Goal: Communication & Community: Answer question/provide support

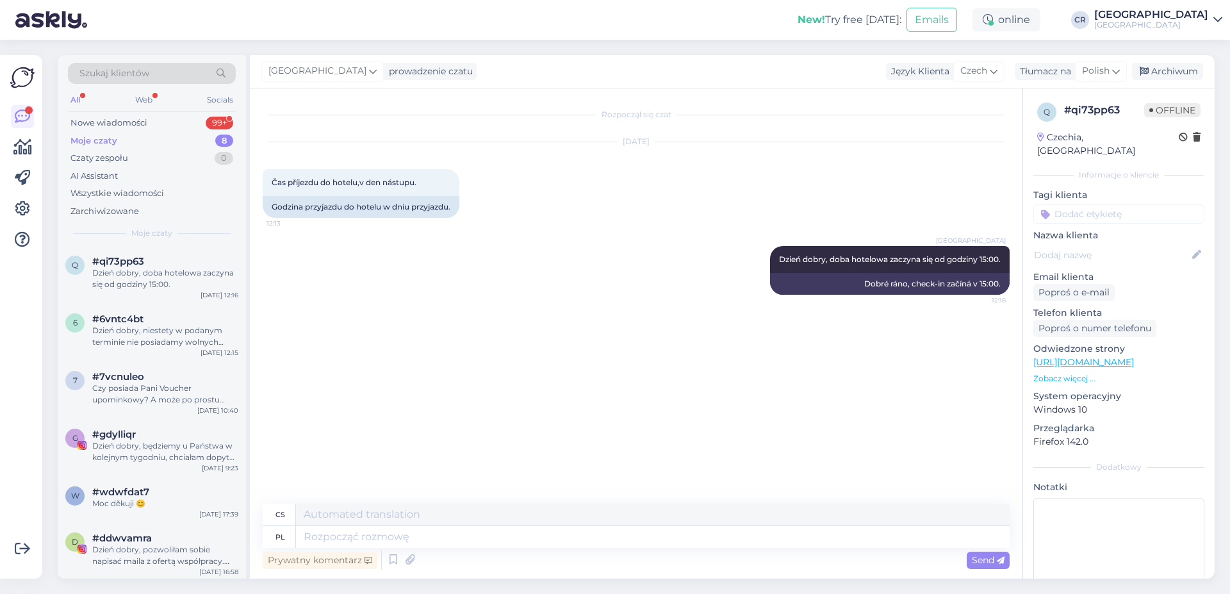
click at [183, 138] on div "Moje czaty 8" at bounding box center [152, 141] width 168 height 18
click at [186, 120] on div "Nowe wiadomości 99+" at bounding box center [152, 123] width 168 height 18
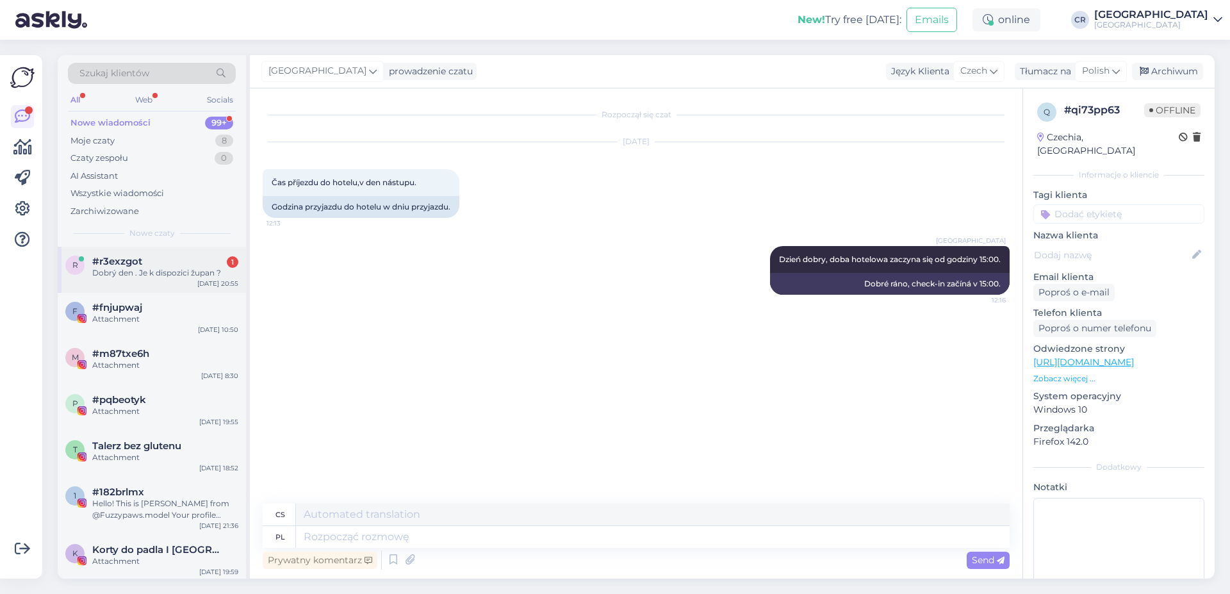
click at [162, 274] on div "Dobrý den . Je k dispozici župan ?" at bounding box center [165, 273] width 146 height 12
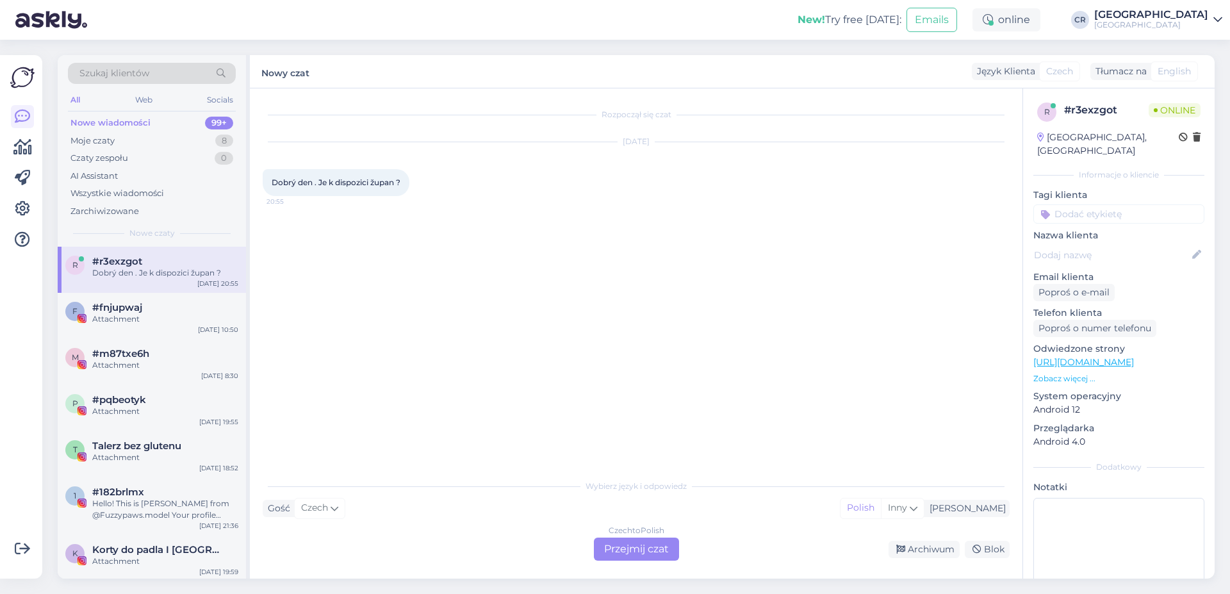
click at [606, 554] on div "Czech to Polish Przejmij czat" at bounding box center [636, 549] width 85 height 23
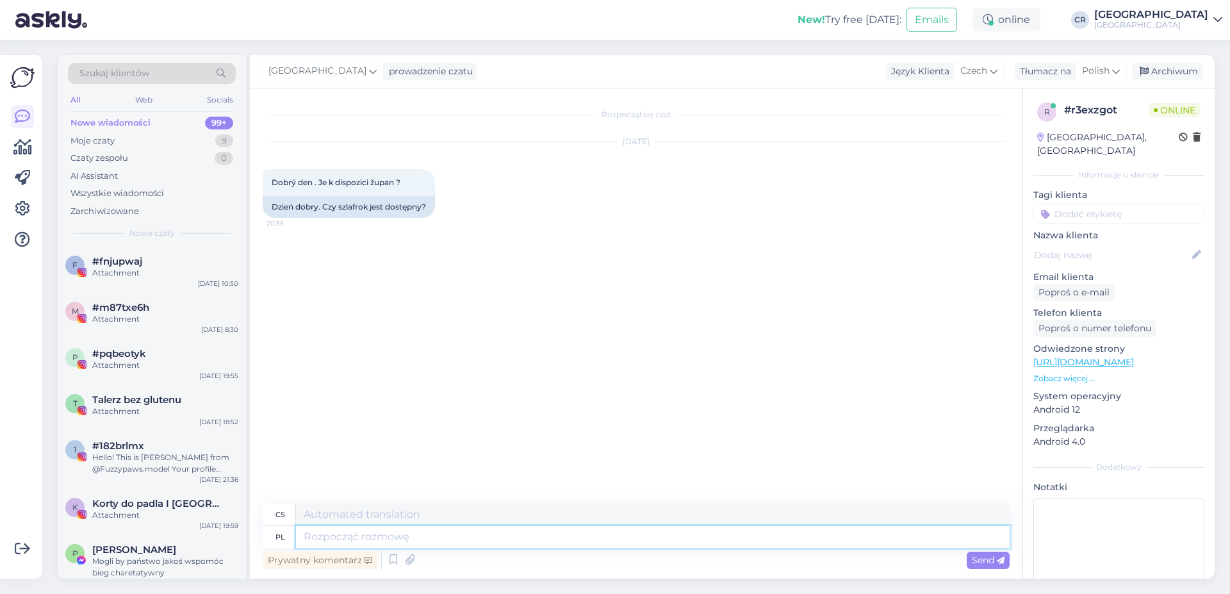
click at [345, 535] on textarea at bounding box center [653, 537] width 714 height 22
type textarea "Dzieńd"
type textarea "Den"
type textarea "Dzień dobry,"
type textarea "Dobré ráno,"
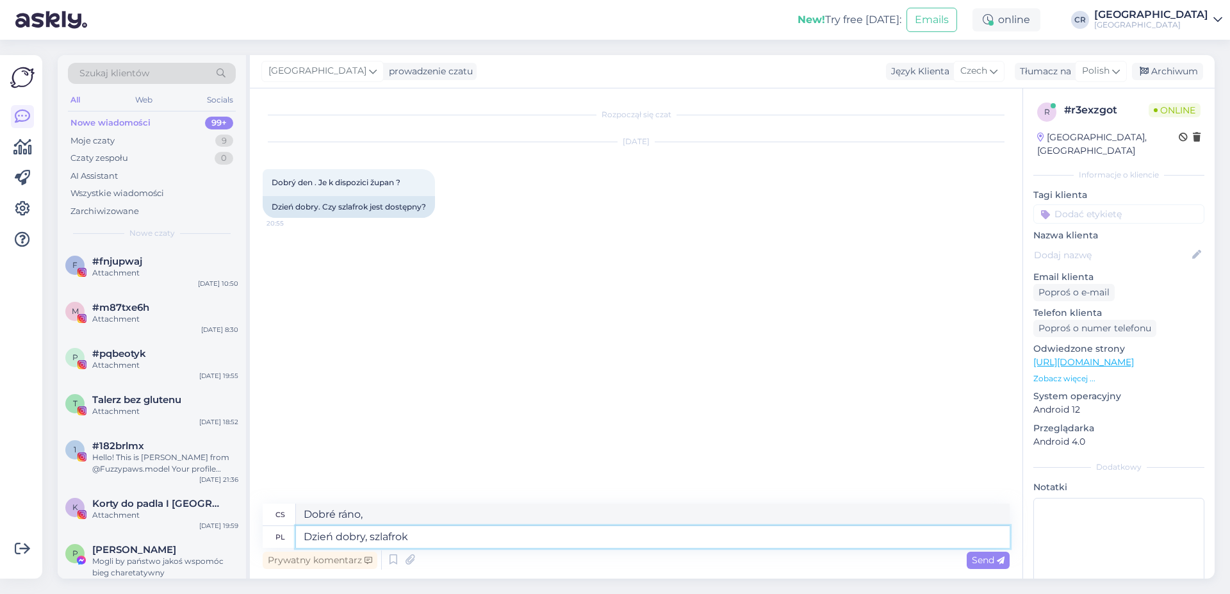
type textarea "Dzień dobry, szlafrok m"
type textarea "Dobré ráno, župane"
type textarea "Dzień dobry, szlafrok można"
type textarea "Dobré ráno, můžete si vzít župan."
type textarea "Dzień dobry, szlafrok można za"
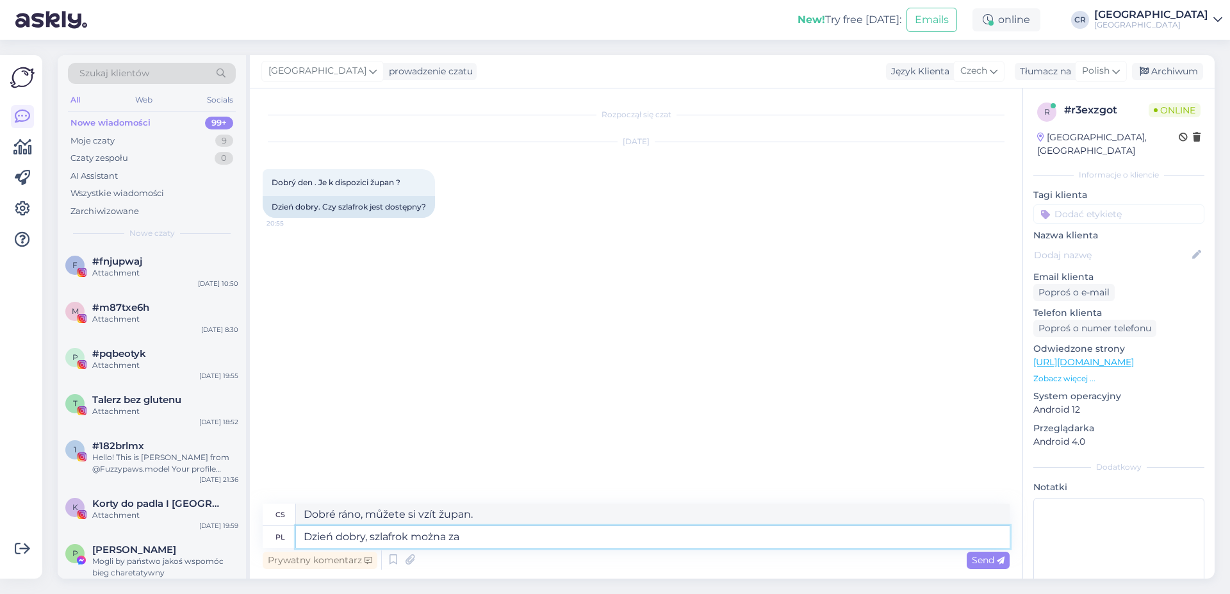
type textarea "Dobré ráno, můžete si koupit župan."
type textarea "Dzień dobry, szlafrok można za opł"
type textarea "Dobré ráno, župan je k dispozici za příplatek."
type textarea "Dzień dobry, szlafrok można za opłatą"
type textarea "Dobré ráno, župan je k dispozici za poplatek."
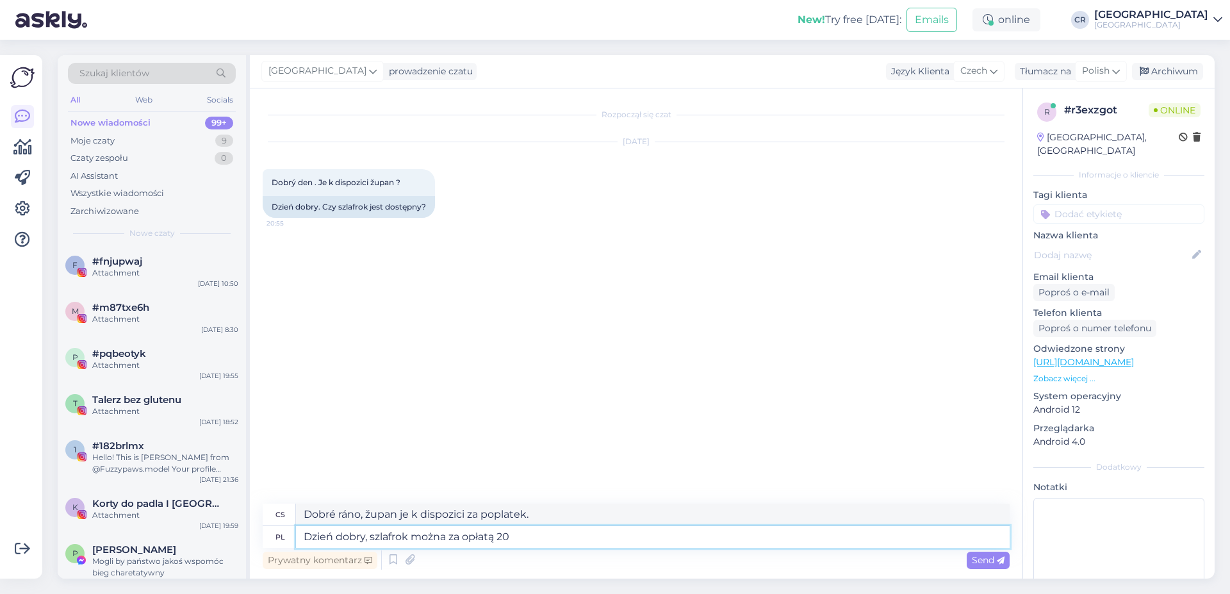
type textarea "Dzień dobry, szlafrok można za opłatą 20 z"
type textarea "Dobré ráno, župan je k dispozici za poplatek 20."
type textarea "Dzień dobry, szlafrok można za opłatą 20 zł"
type textarea "Dobré ráno, župan si můžete půjčit za 20 PLN."
type textarea "Dzień dobry, szlafrok można za opłatą 20 zł wypożyczyć."
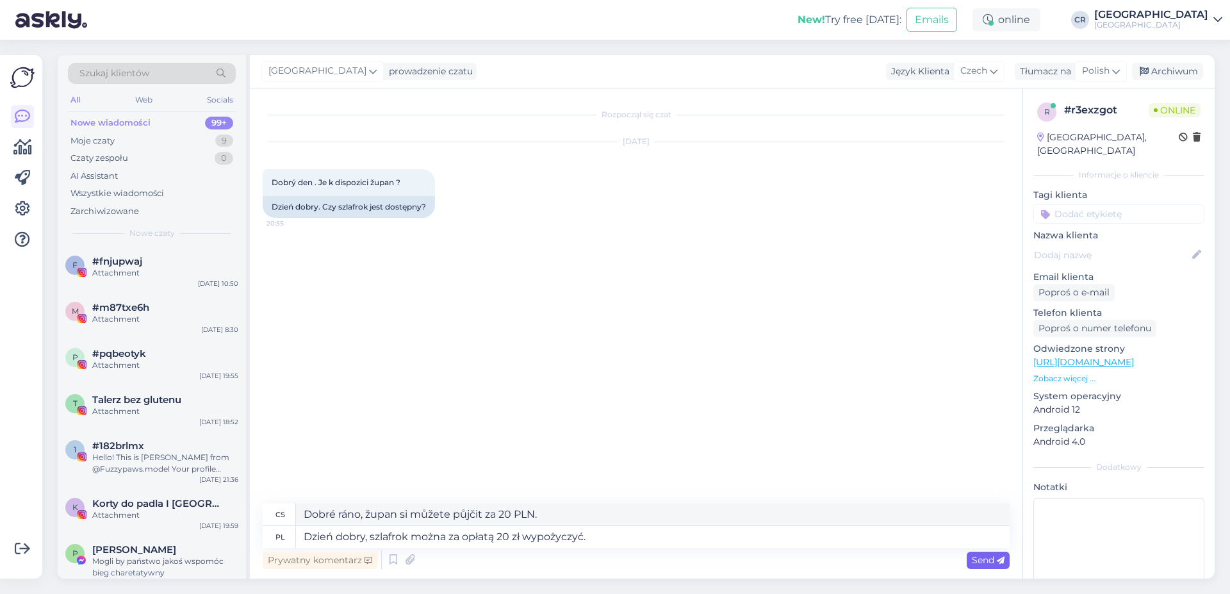
click at [975, 559] on span "Send" at bounding box center [988, 560] width 33 height 12
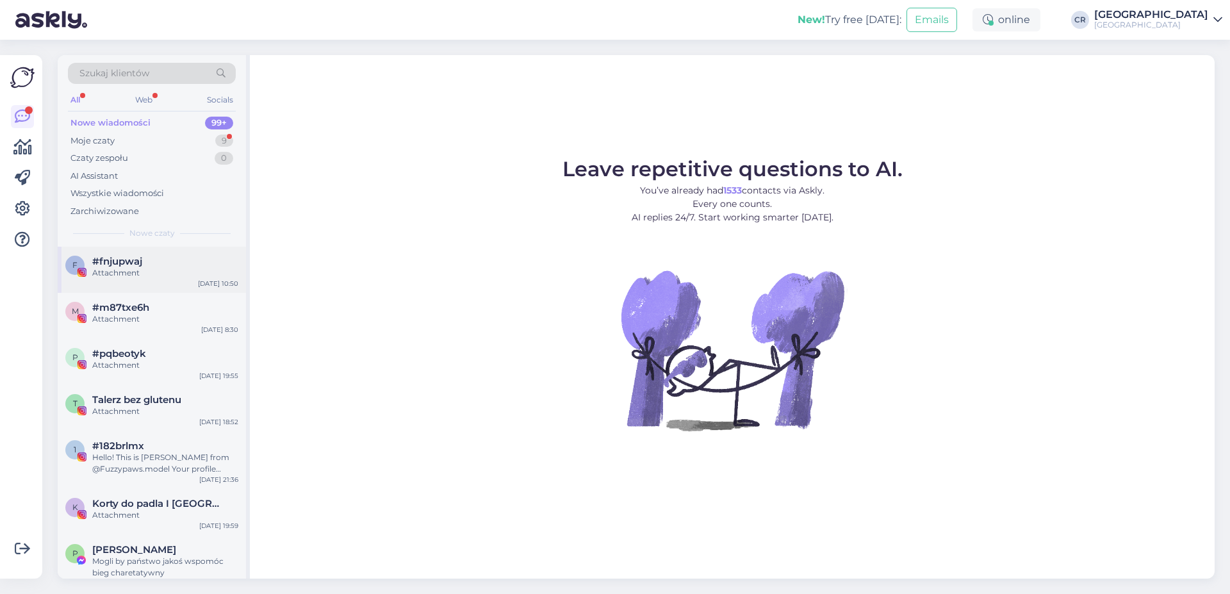
click at [163, 260] on div "#fnjupwaj" at bounding box center [165, 262] width 146 height 12
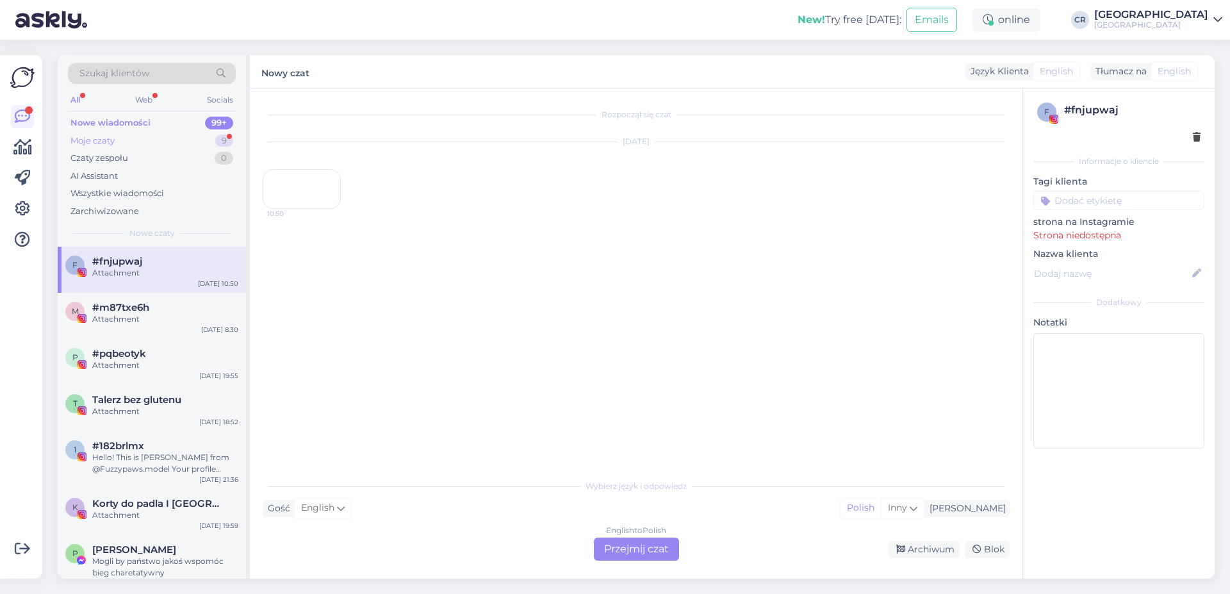
click at [163, 149] on div "Moje czaty 9" at bounding box center [152, 141] width 168 height 18
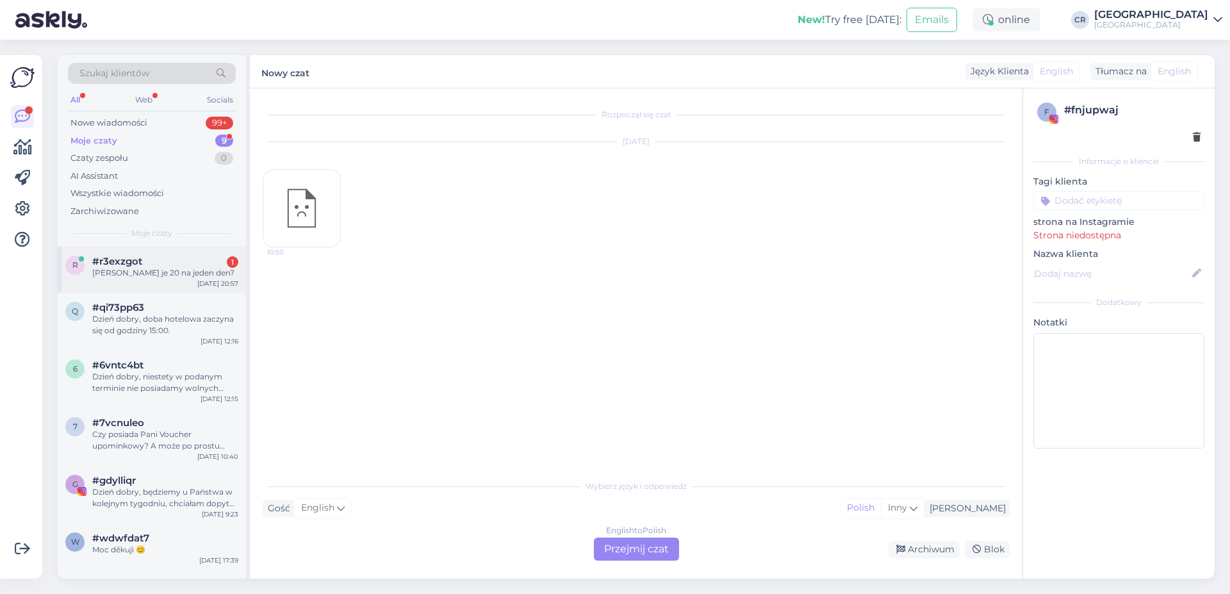
click at [217, 286] on div "[DATE] 20:57" at bounding box center [217, 284] width 41 height 10
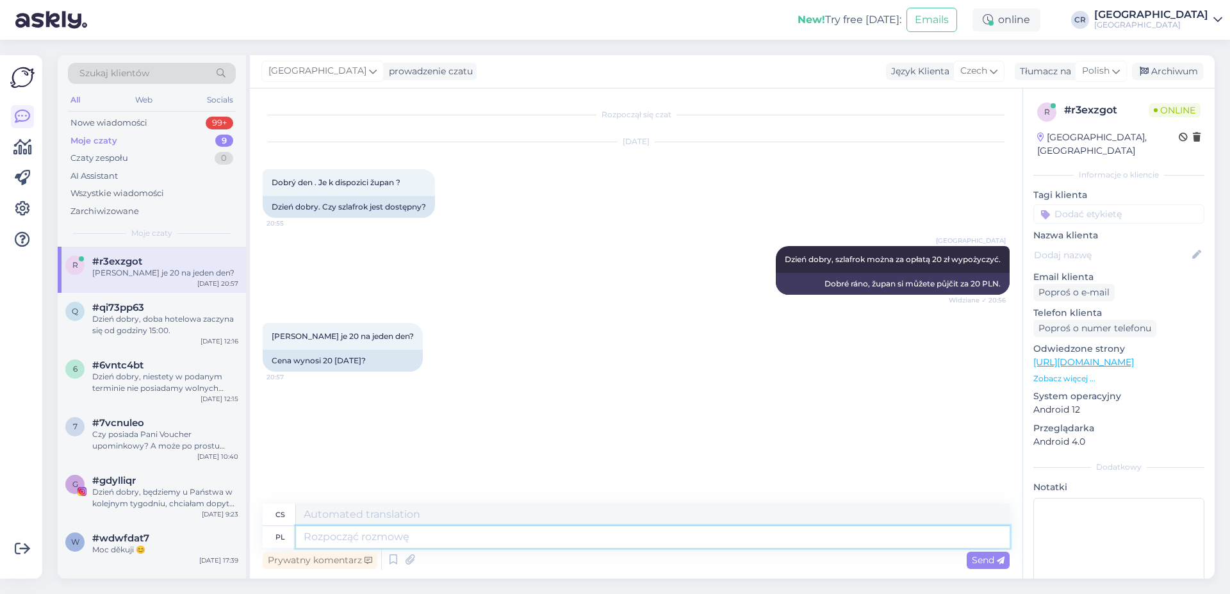
click at [357, 537] on textarea at bounding box center [653, 537] width 714 height 22
type textarea "Na"
type textarea "N"
type textarea "20"
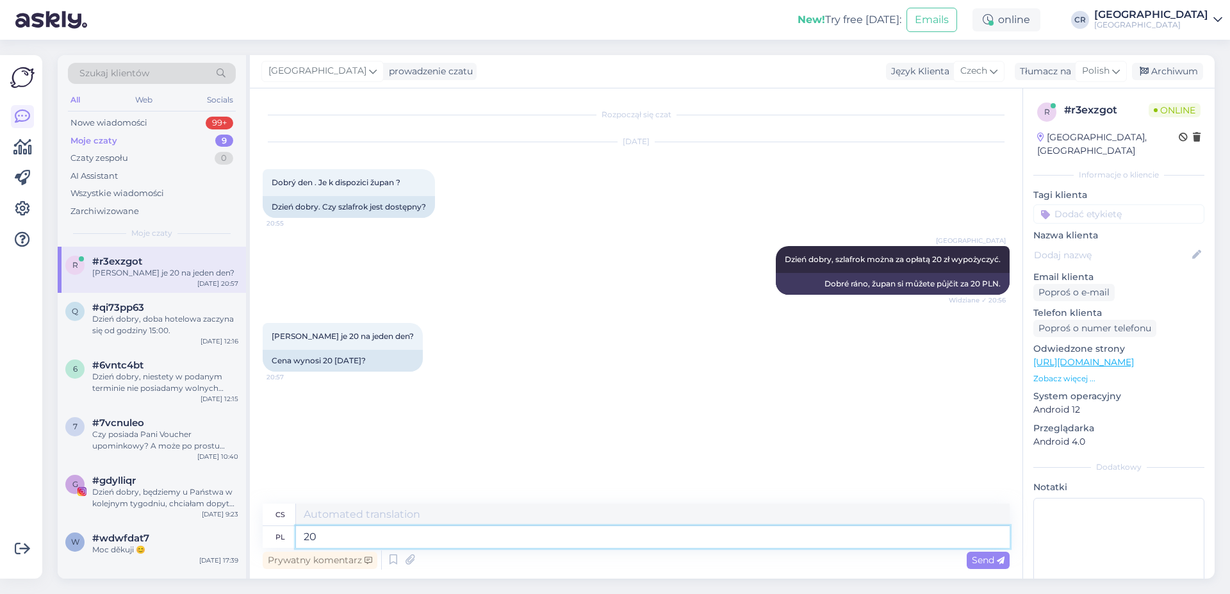
type textarea "20"
type textarea "20 zł"
type textarea "20 PLN"
type textarea "20 zł na"
type textarea "20 PLN za"
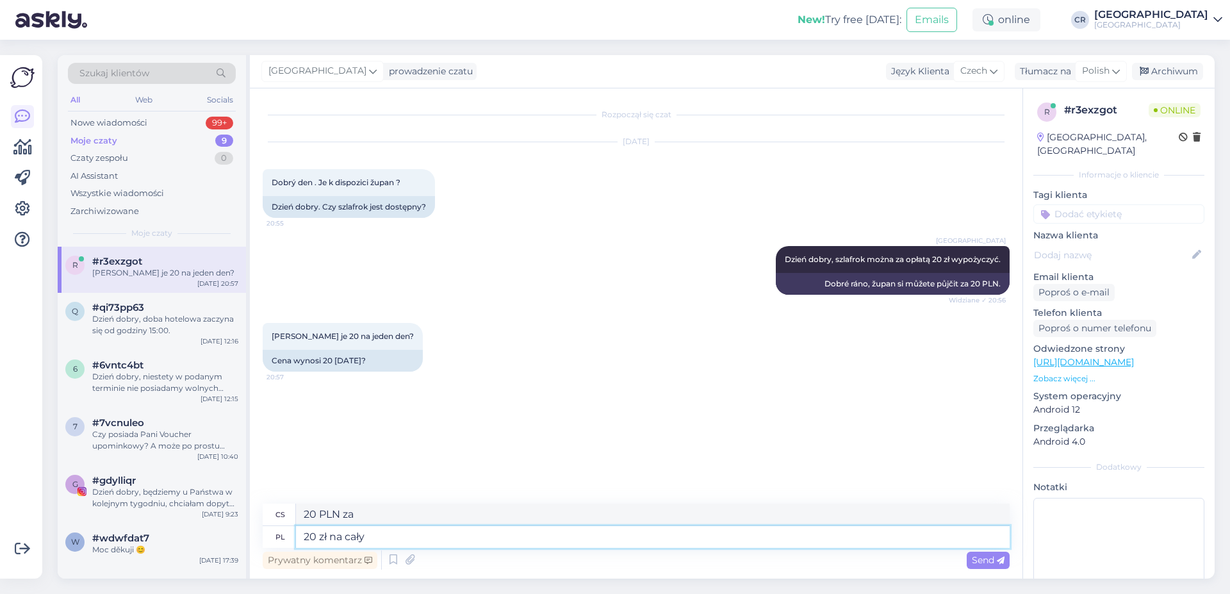
type textarea "20 zł na cały"
type textarea "20 PLN za celý"
type textarea "20 zł na cały dzień."
type textarea "20 PLN na celý den."
type textarea "20 zł na cały"
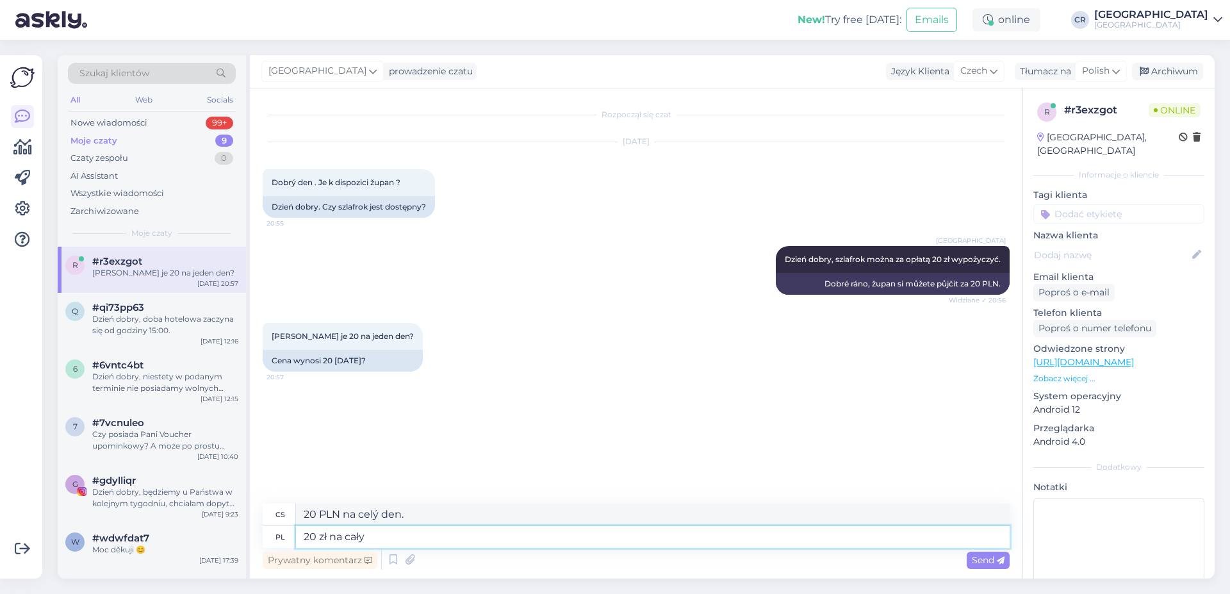
type textarea "20 PLN za celý"
type textarea "20 zł na cały pobyt"
type textarea "20 PLN za celý pobyt"
type textarea "20 zł na cały pobyt."
type textarea "20 PLN za celý pobyt."
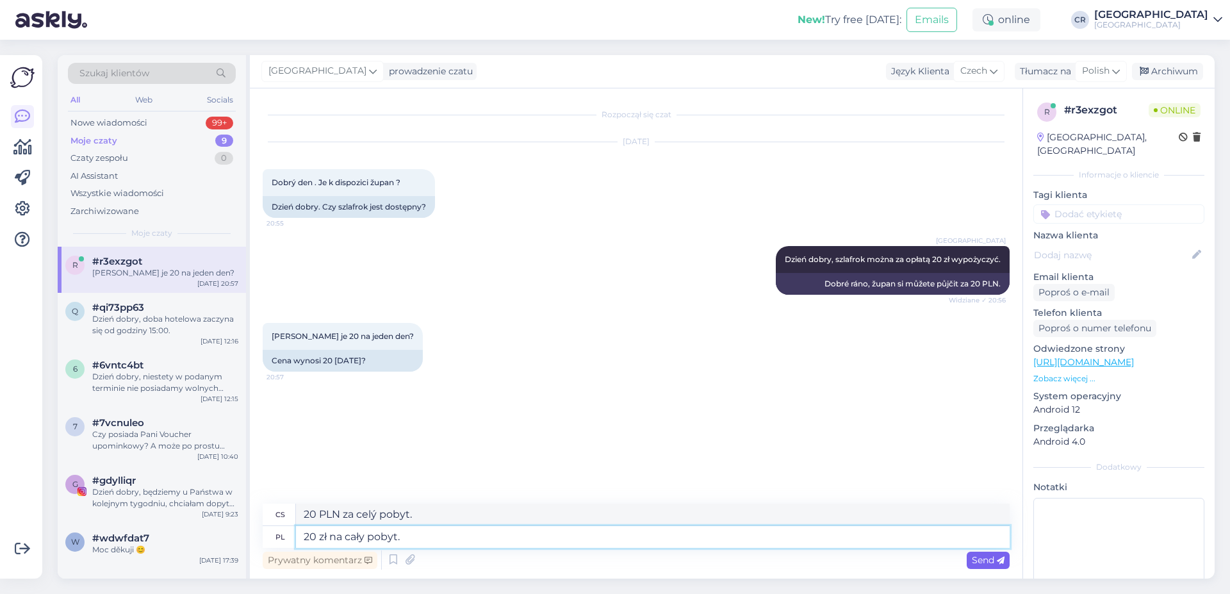
type textarea "20 zł na cały pobyt."
click at [980, 565] on span "Send" at bounding box center [988, 560] width 33 height 12
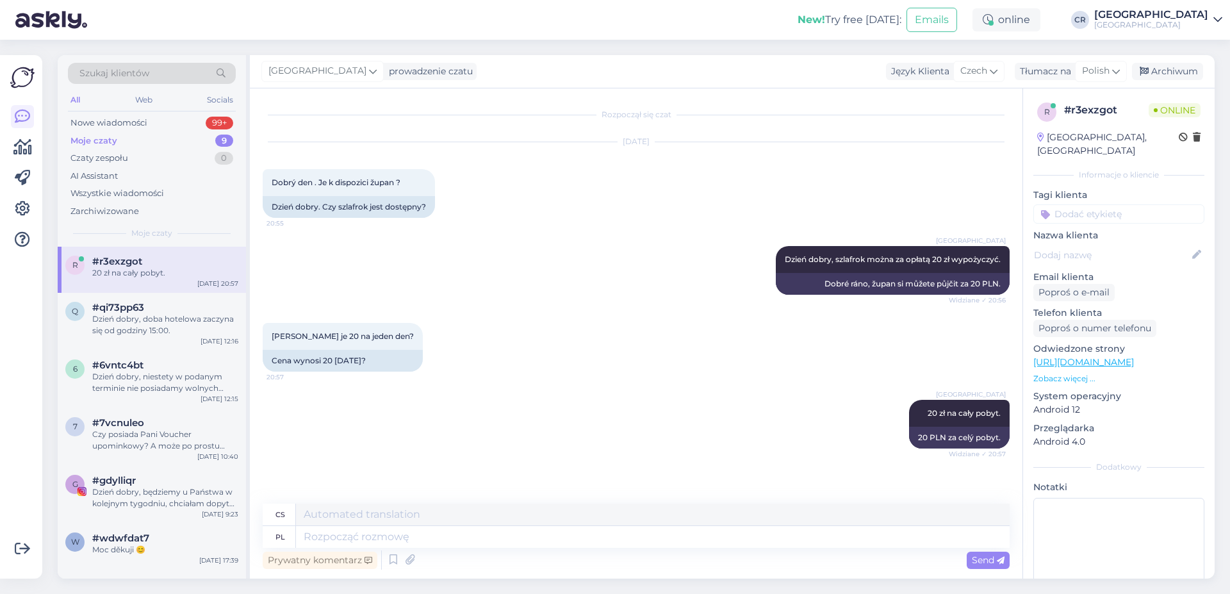
scroll to position [47, 0]
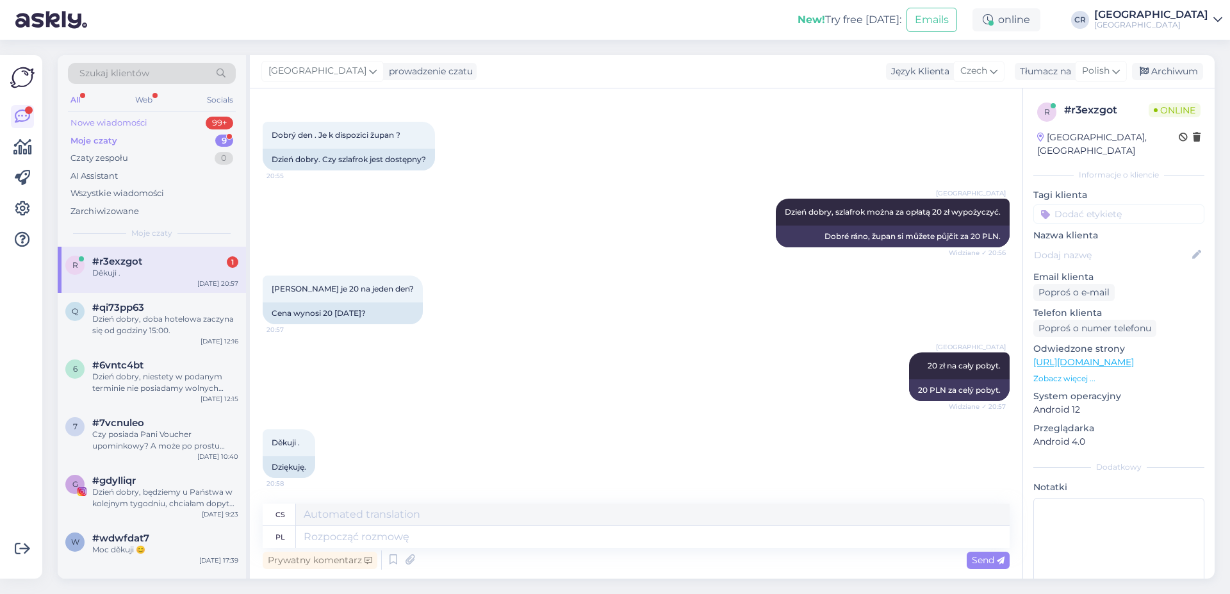
click at [154, 129] on div "Nowe wiadomości 99+" at bounding box center [152, 123] width 168 height 18
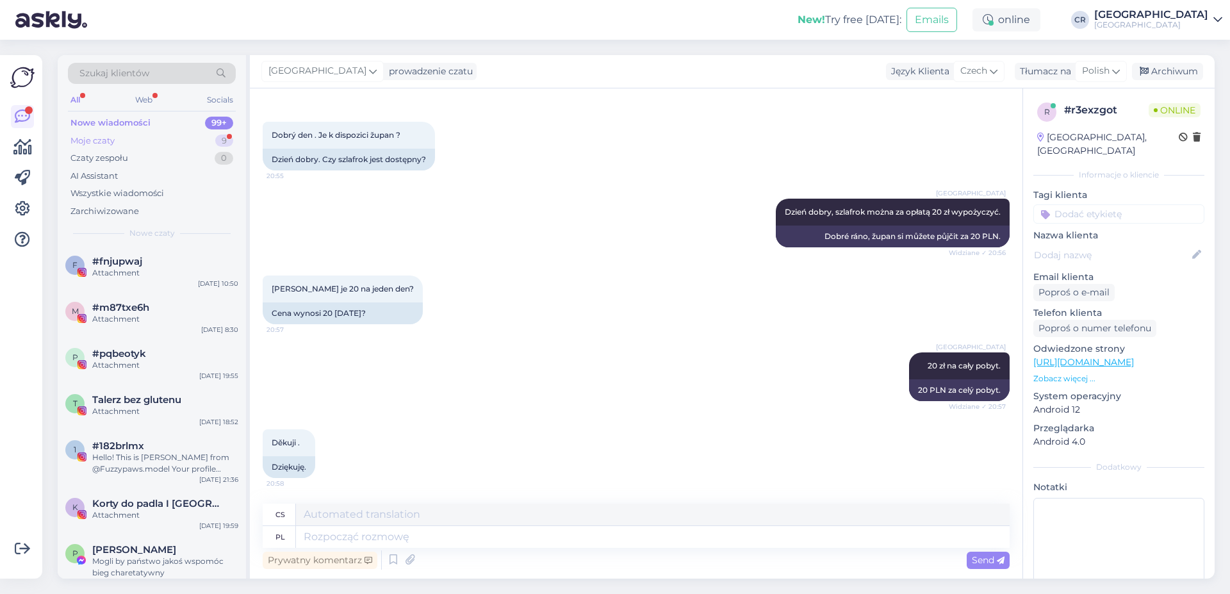
click at [147, 138] on div "Moje czaty 9" at bounding box center [152, 141] width 168 height 18
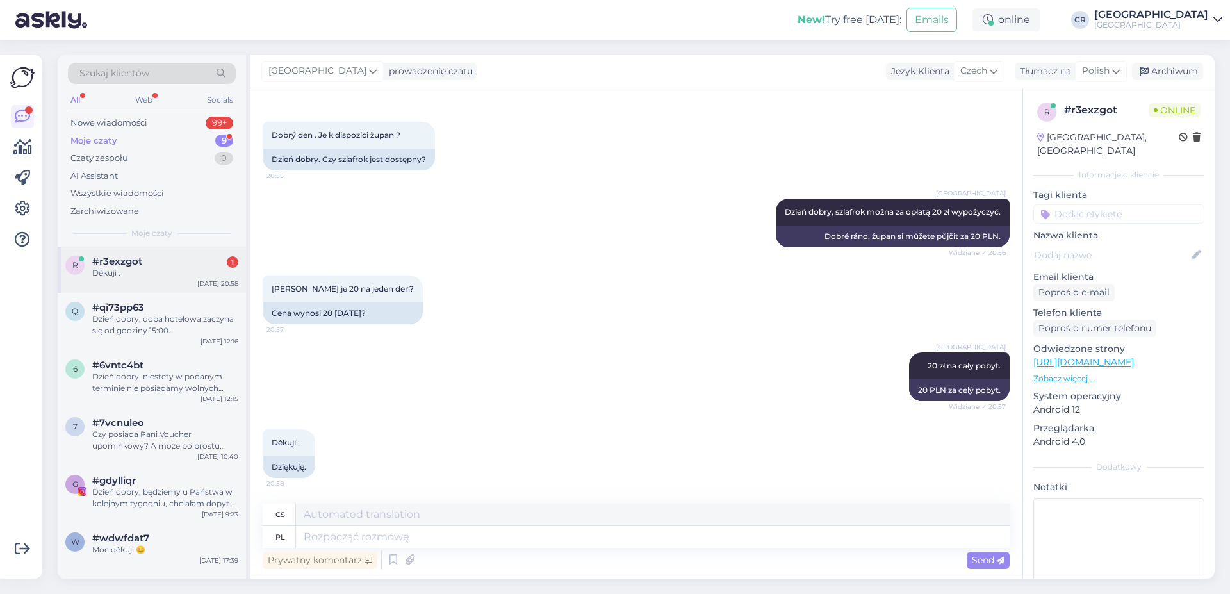
click at [185, 273] on div "Děkuji ." at bounding box center [165, 273] width 146 height 12
click at [167, 322] on div "Dzień dobry, doba hotelowa zaczyna się od godziny 15:00." at bounding box center [165, 324] width 146 height 23
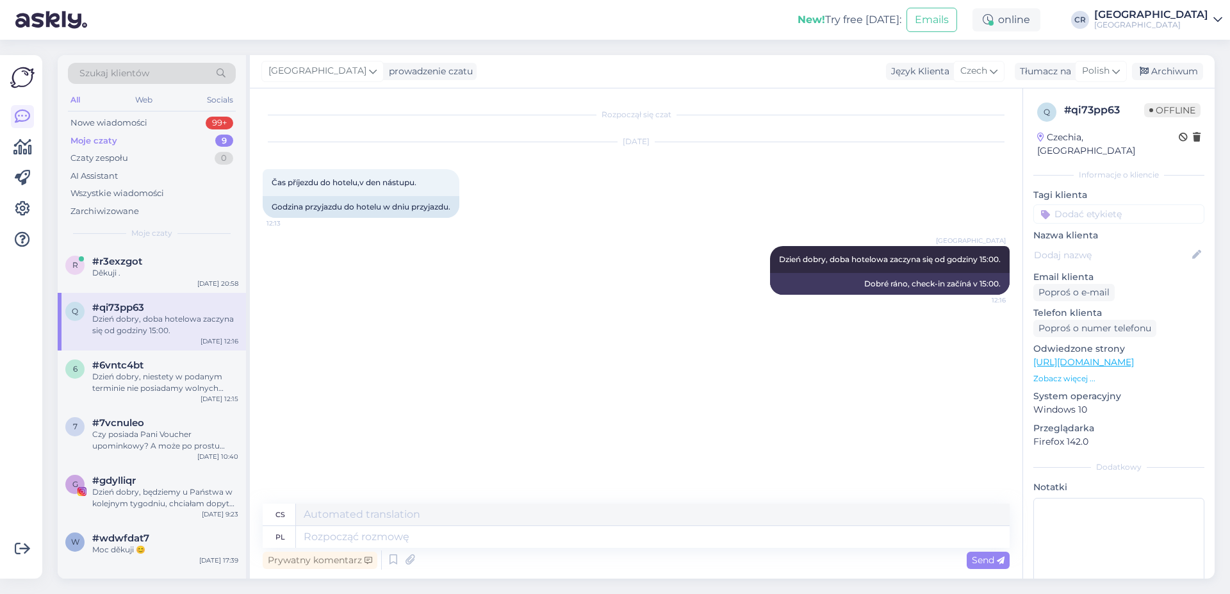
scroll to position [0, 0]
click at [169, 293] on div "q #qi73pp63 Dzień dobry, doba hotelowa zaczyna się od godziny 15:00. [DATE] 12:…" at bounding box center [152, 322] width 188 height 58
click at [174, 281] on div "r #r3exzgot Děkuji . [DATE] 20:58" at bounding box center [152, 270] width 188 height 46
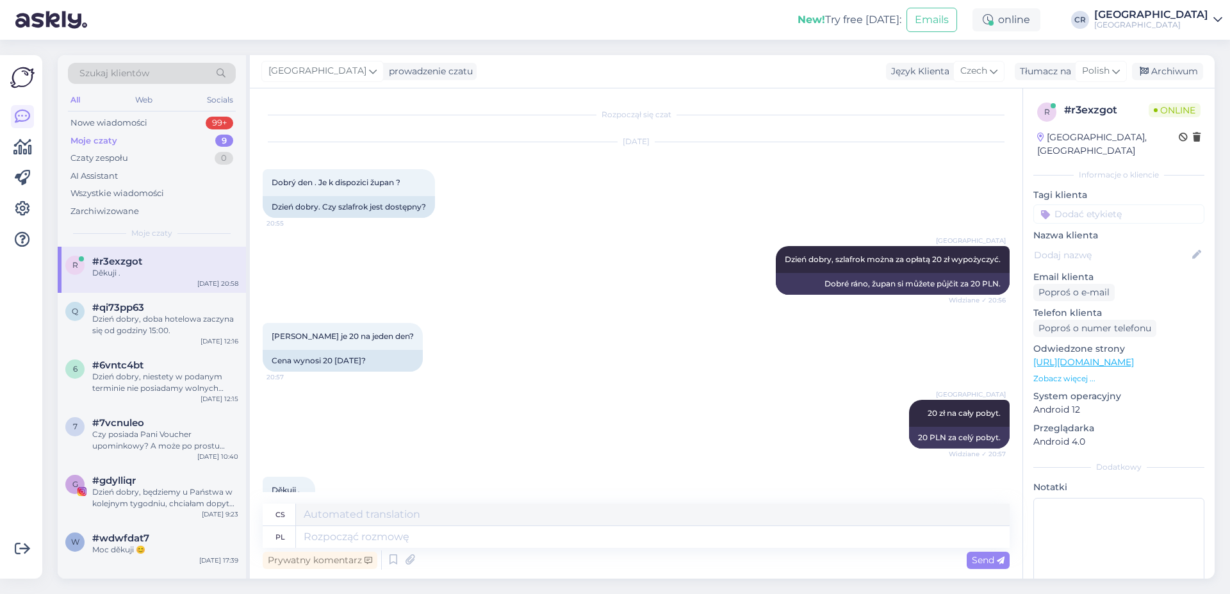
scroll to position [47, 0]
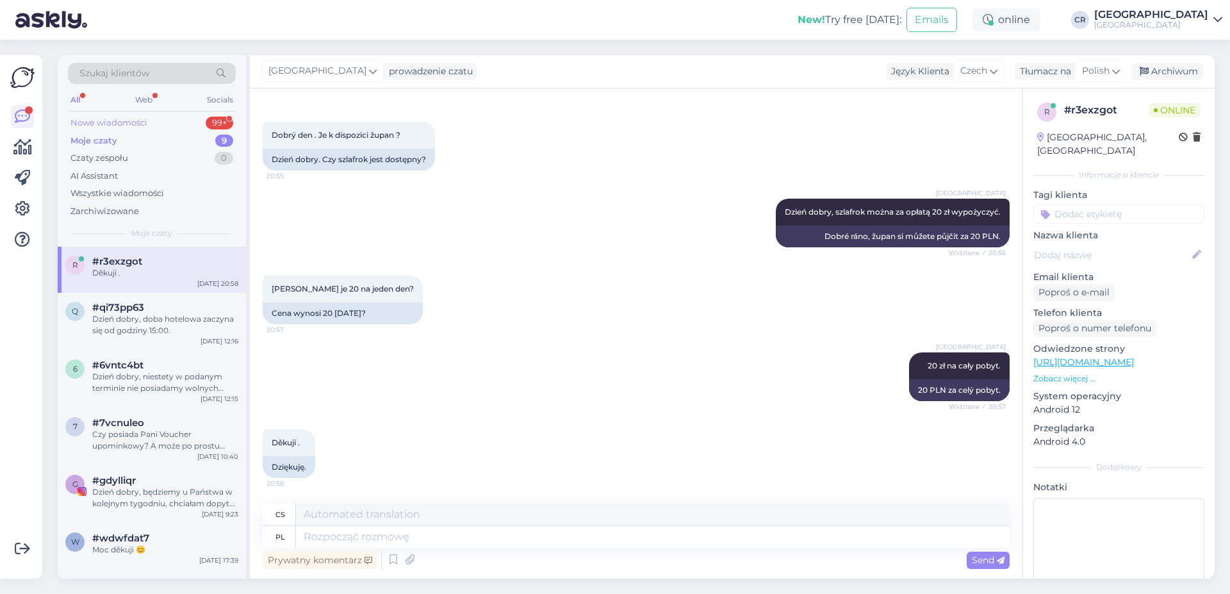
click at [181, 116] on div "Nowe wiadomości 99+" at bounding box center [152, 123] width 168 height 18
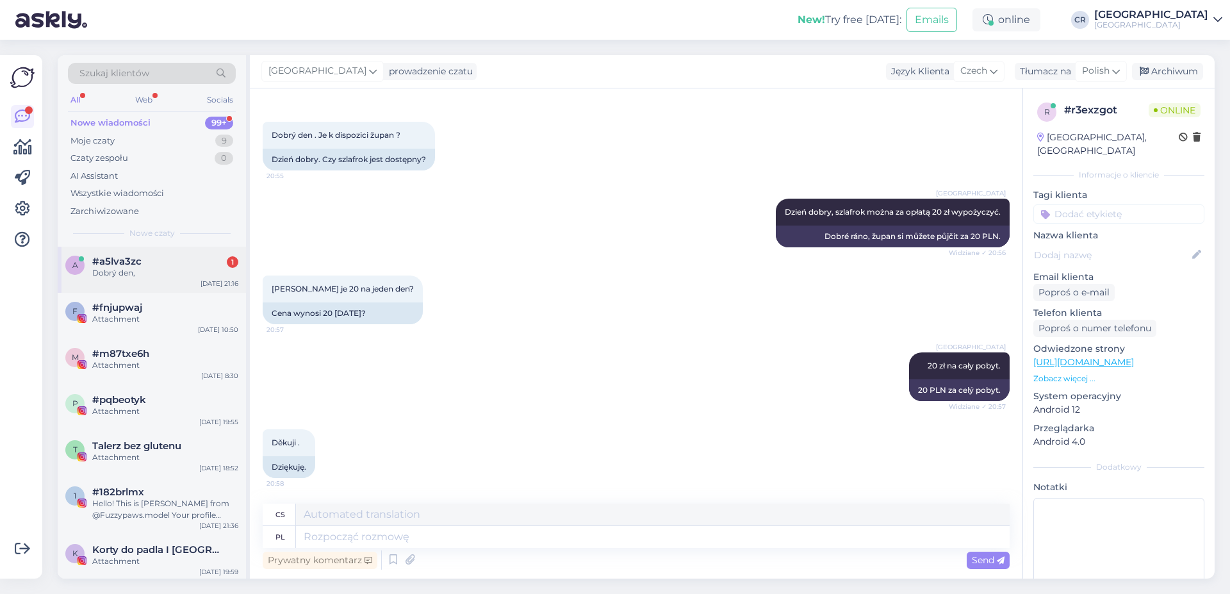
click at [140, 270] on div "Dobrý den," at bounding box center [165, 273] width 146 height 12
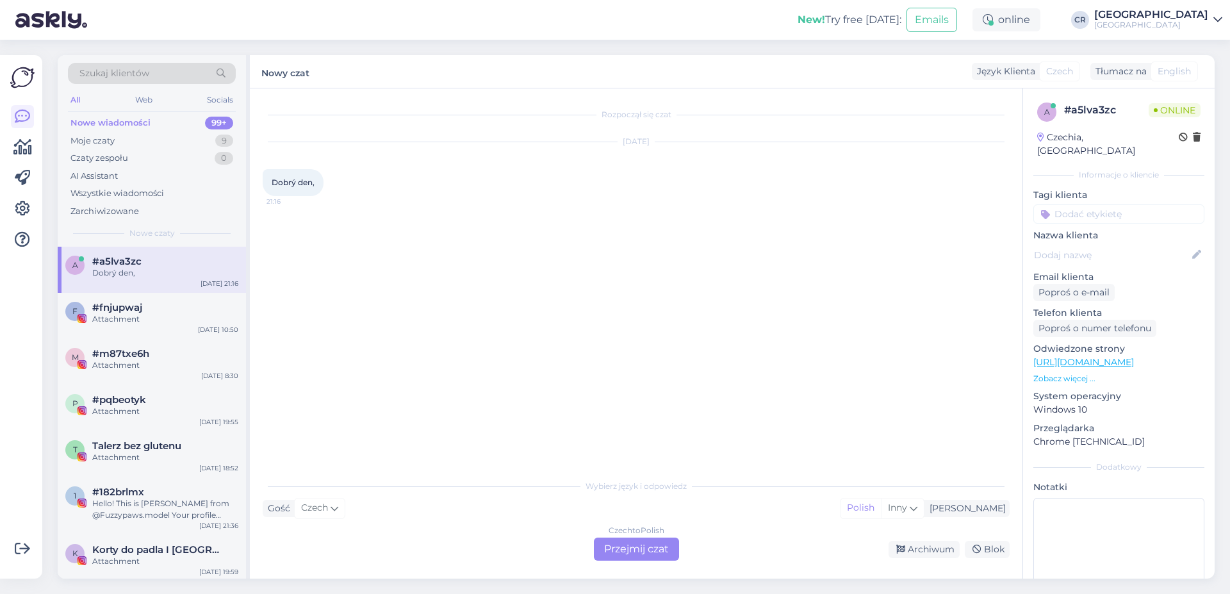
click at [640, 539] on div "Czech to Polish Przejmij czat" at bounding box center [636, 549] width 85 height 23
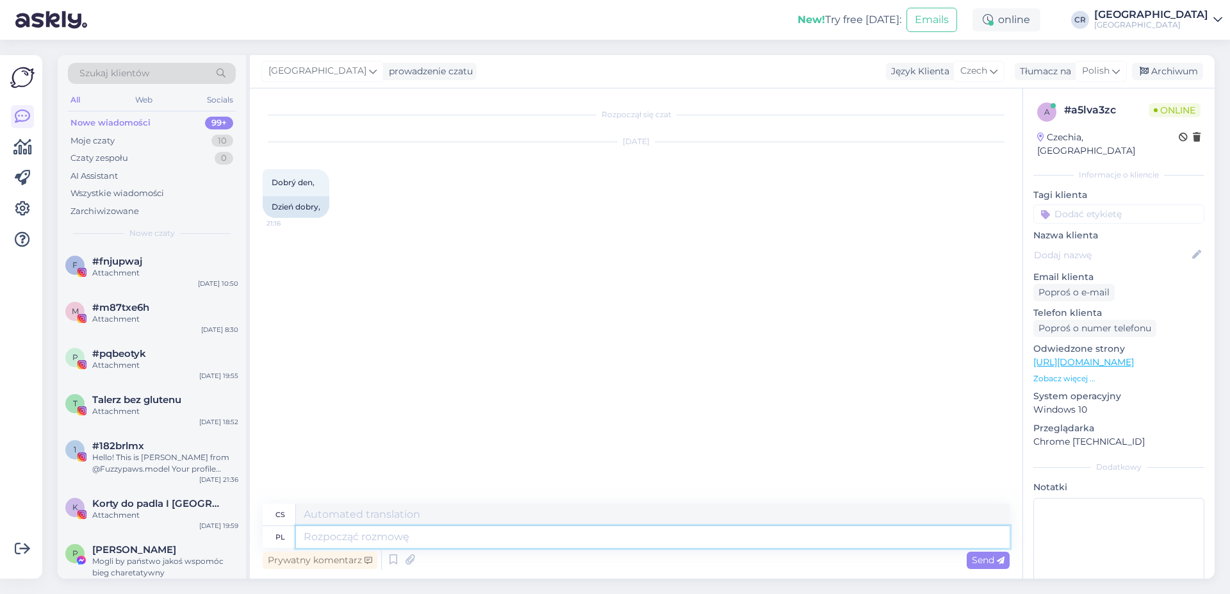
click at [345, 543] on textarea at bounding box center [653, 537] width 714 height 22
type textarea "Dzień"
type textarea "Den"
type textarea "Dzień dobry,"
type textarea "Dobré ráno,"
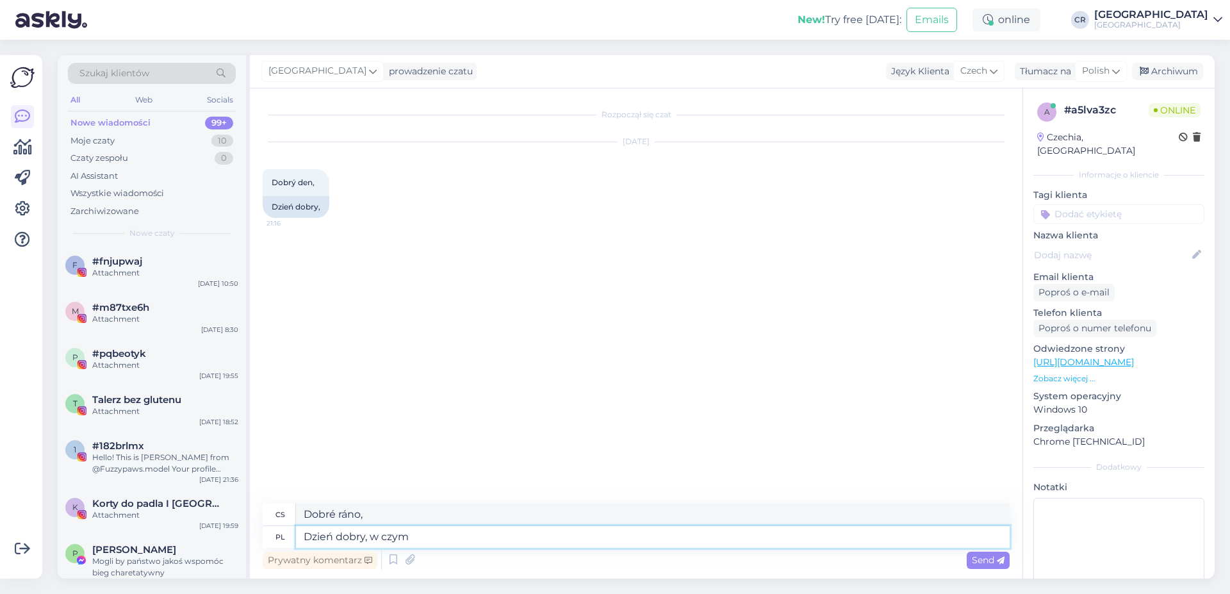
type textarea "Dzień dobry, w czym"
type textarea "Dobré ráno, co děláte?"
type textarea "Dzień dobry, w czym możemy"
type textarea "Dobré ráno, co můžeme dělat?"
type textarea "Dzień dobry, w czym możemy pomóc?"
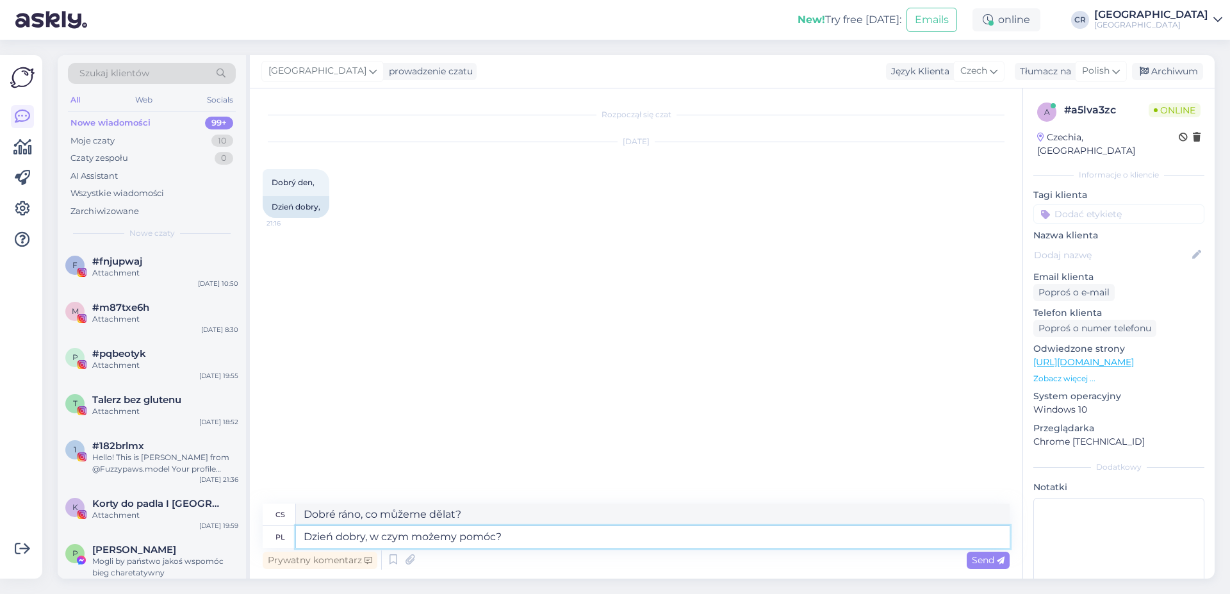
type textarea "Dobré ráno, jak vám můžeme pomoci?"
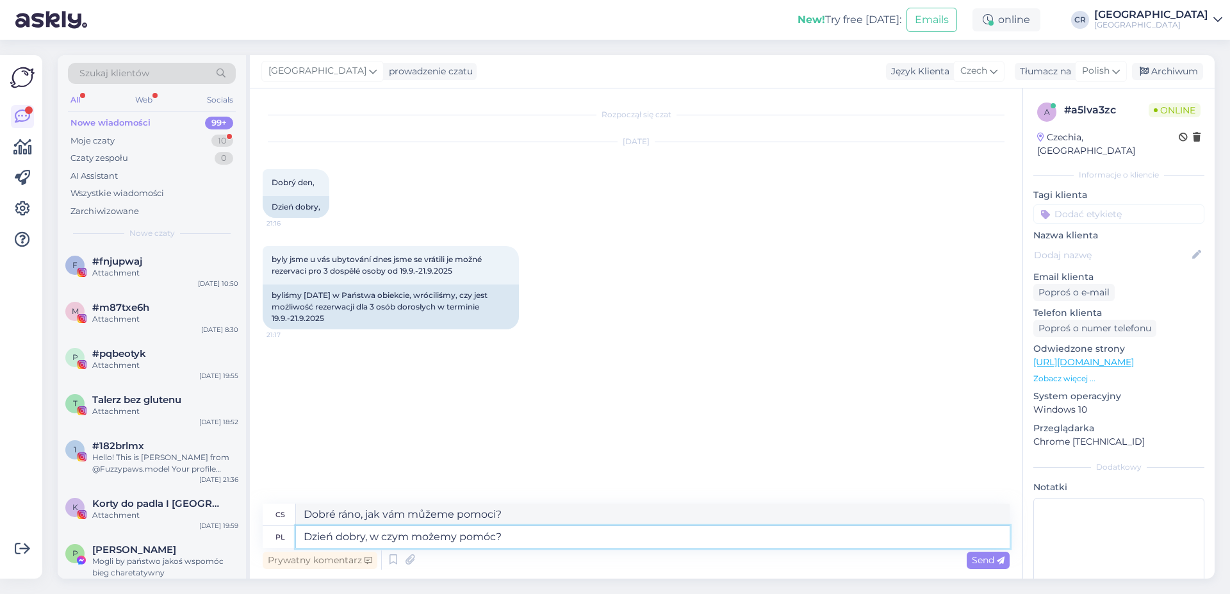
drag, startPoint x: 515, startPoint y: 531, endPoint x: 372, endPoint y: 544, distance: 142.8
click at [372, 544] on textarea "Dzień dobry, w czym możemy pomóc?" at bounding box center [653, 537] width 714 height 22
type textarea "Dzień dobry,"
type textarea "Dobré ráno,"
type textarea "Dzień dobry, dzię"
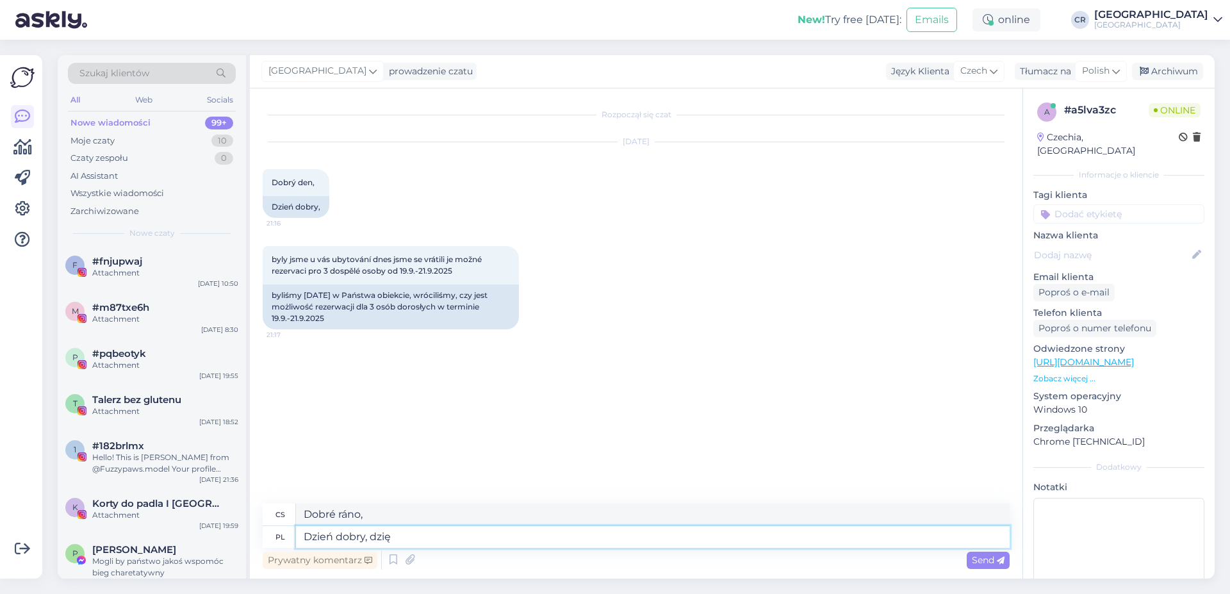
type textarea "Dobré ráno, děkuji."
type textarea "Dzień dobry, dziękujemy za"
type textarea "Dobré ráno, děkuji za"
type textarea "Dzień dobry, dziękujemy za zainteresowanie"
type textarea "Dobré ráno, děkujeme za váš zájem"
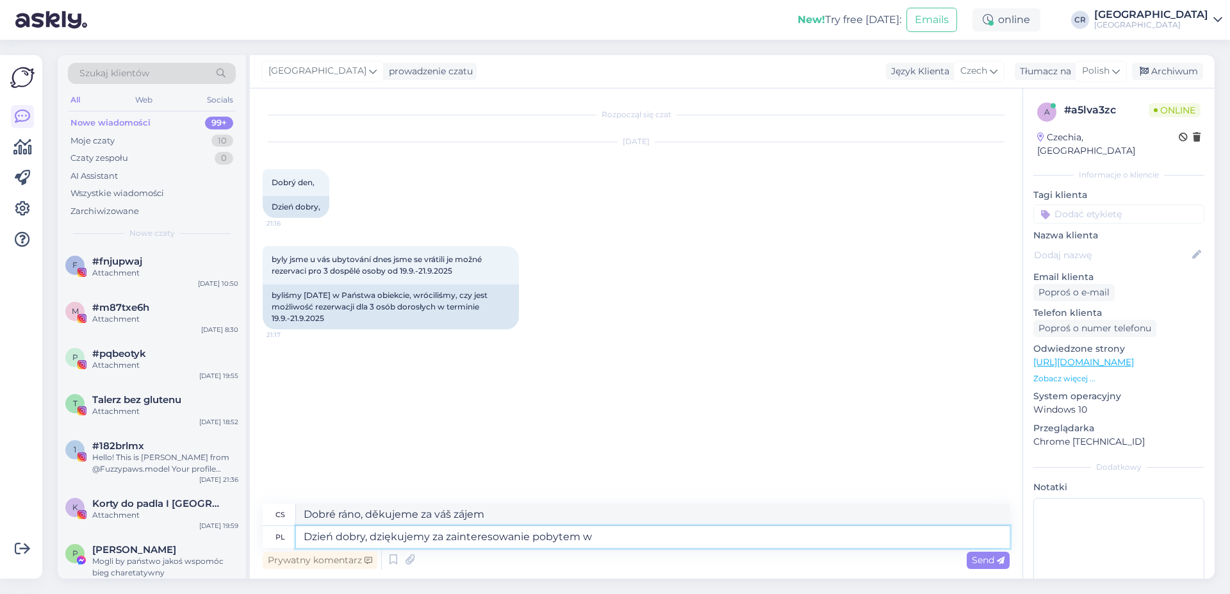
type textarea "Dzień dobry, dziękujemy za zainteresowanie pobytem w"
type textarea "Dobré ráno, děkujeme za váš zájem o ubytování"
type textarea "Dzień dobry, dziękujemy za zainteresowanie pobytem w [GEOGRAPHIC_DATA]"
type textarea "Dobré ráno, děkujeme za váš zájem o ubytování u nás"
type textarea "Dzień dobry, dziękujemy za zainteresowanie pobytem w [GEOGRAPHIC_DATA]."
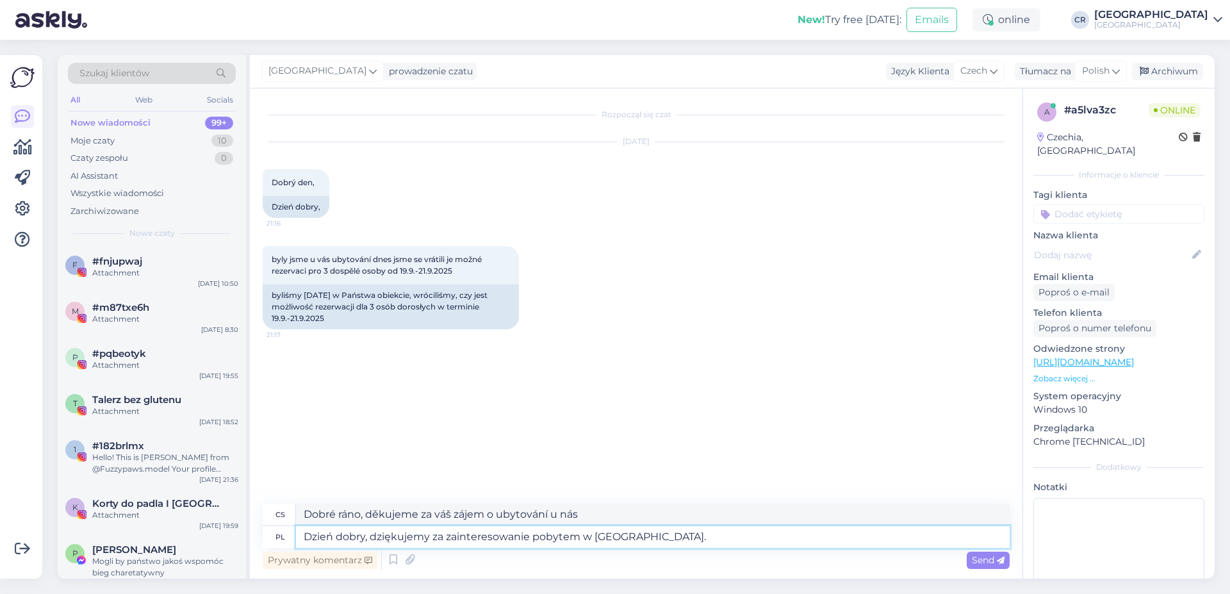
type textarea "Dobré ráno, děkujeme za váš zájem o ubytování v našem hotelu."
type textarea "Dzień dobry, dziękujemy za zainteresowanie pobytem w [GEOGRAPHIC_DATA]. W termi…"
type textarea "Dobré ráno, děkujeme za váš zájem o ubytování v našem hotelu. Včas."
type textarea "Dzień dobry, dziękujemy za zainteresowanie pobytem w [GEOGRAPHIC_DATA]. W termi…"
type textarea "Dobré ráno, děkujeme za váš zájem o ubytování v našem hotelu. Dne 19."
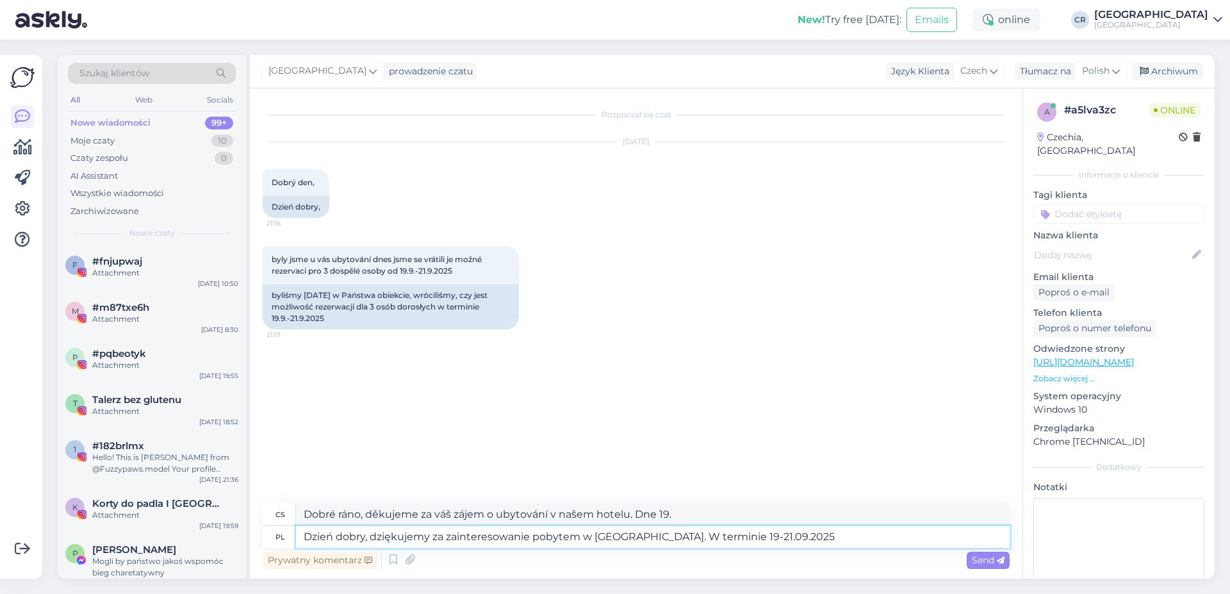
type textarea "Dzień dobry, dziękujemy za zainteresowanie pobytem w [GEOGRAPHIC_DATA]. W termi…"
type textarea "Dobré ráno, děkujeme za váš zájem o pobyt v našem hotelu. 19-21.09.2025"
type textarea "Dzień dobry, dziękujemy za zainteresowanie pobytem w [GEOGRAPHIC_DATA]. W termi…"
type textarea "Dobré ráno, děkujeme za váš zájem o pobyt v našem hotelu. Od 19-21.09.2025 2025,"
type textarea "Dzień dobry, dziękujemy za zainteresowanie pobytem w [GEOGRAPHIC_DATA]. W termi…"
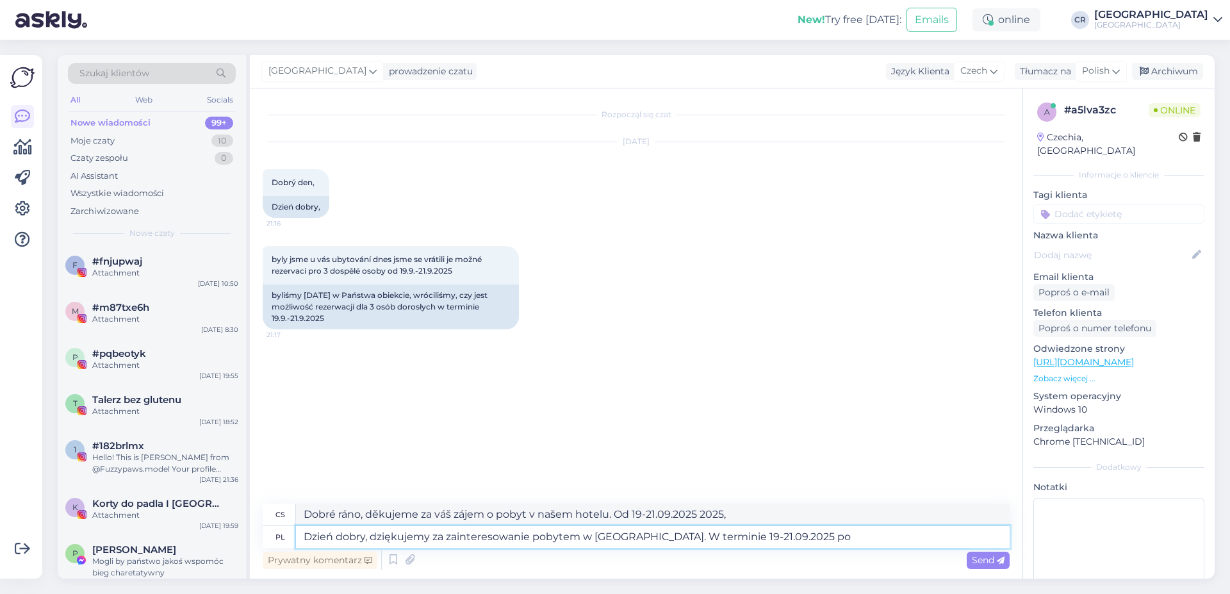
drag, startPoint x: 844, startPoint y: 542, endPoint x: 161, endPoint y: 547, distance: 682.5
click at [296, 547] on textarea "Dzień dobry, dziękujemy za zainteresowanie pobytem w [GEOGRAPHIC_DATA]. W termi…" at bounding box center [653, 537] width 714 height 22
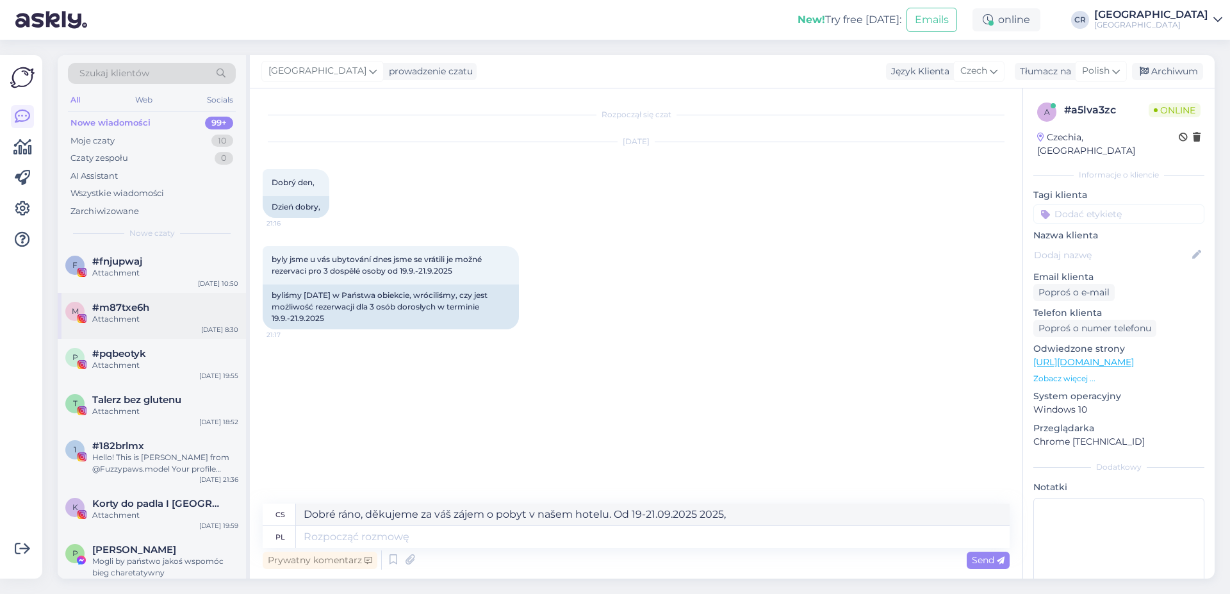
click at [175, 318] on div "Attachment" at bounding box center [165, 319] width 146 height 12
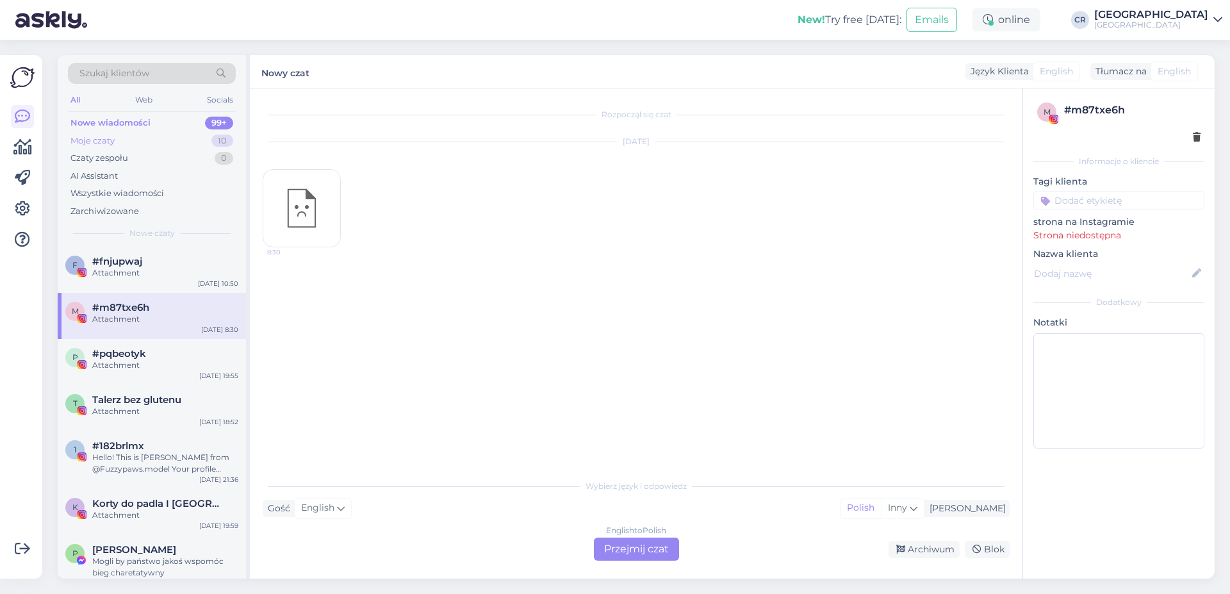
click at [131, 149] on div "Moje czaty 10" at bounding box center [152, 141] width 168 height 18
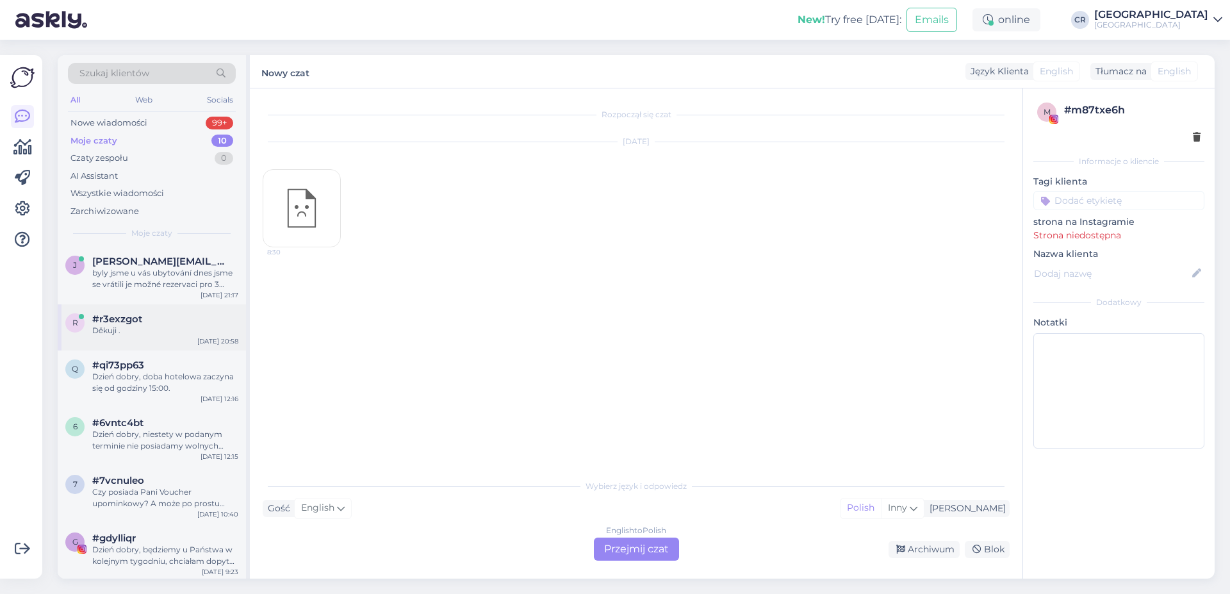
drag, startPoint x: 135, startPoint y: 295, endPoint x: 139, endPoint y: 347, distance: 52.1
click at [135, 296] on div "[PERSON_NAME] [PERSON_NAME][EMAIL_ADDRESS][DOMAIN_NAME] byly jsme u vás ubytová…" at bounding box center [152, 276] width 188 height 58
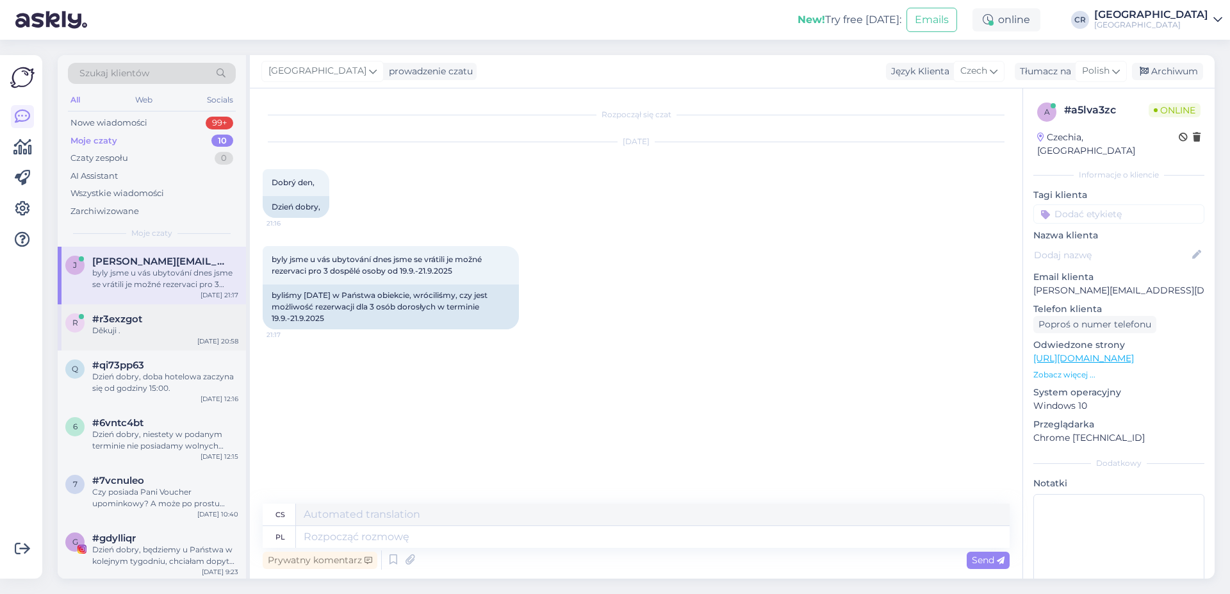
click at [139, 348] on div "r #r3exzgot Děkuji . [DATE] 20:58" at bounding box center [152, 327] width 188 height 46
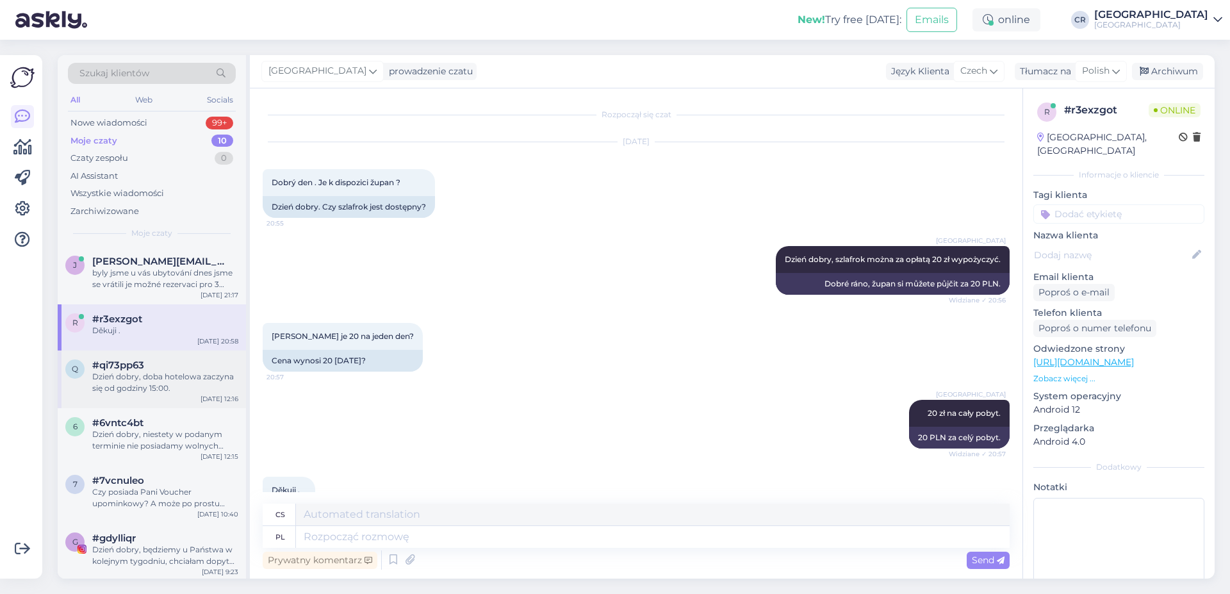
scroll to position [47, 0]
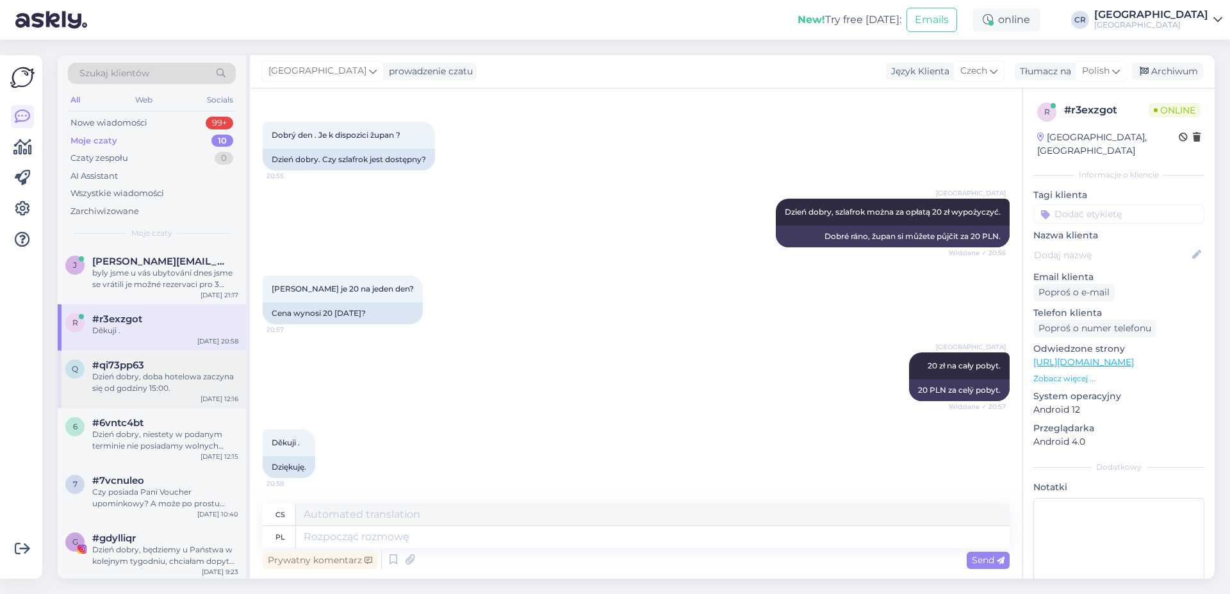
click at [143, 399] on div "q #qi73pp63 Dzień dobry, doba hotelowa zaczyna się od godziny 15:00. [DATE] 12:…" at bounding box center [152, 380] width 188 height 58
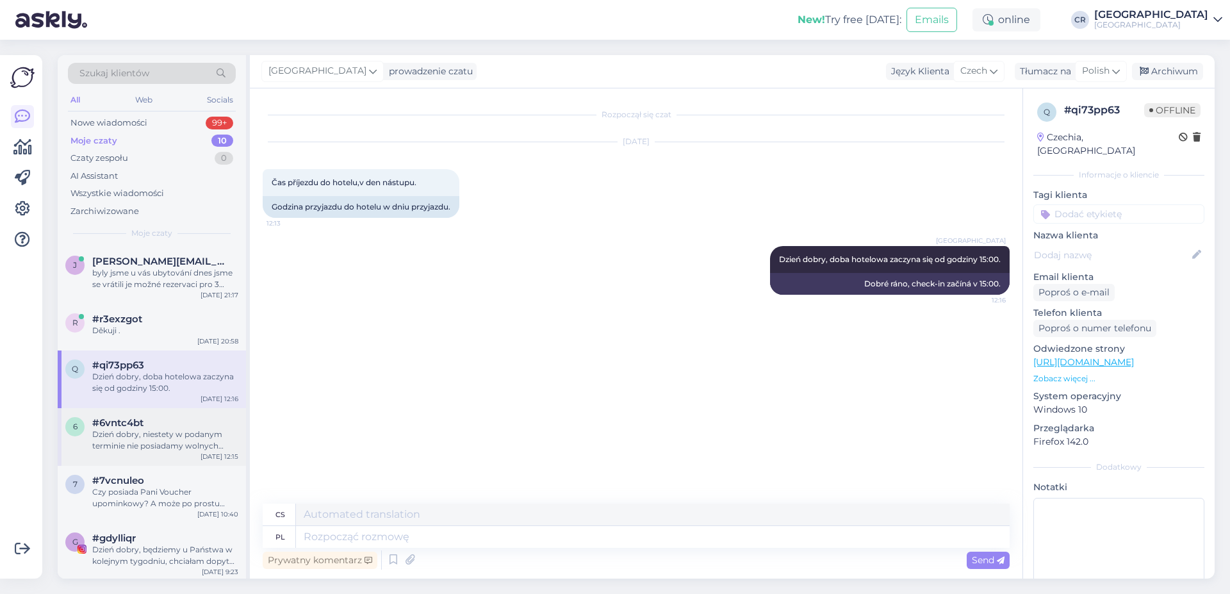
scroll to position [0, 0]
click at [151, 415] on div "6 #6vntc4bt Dzień dobry, niestety w podanym terminie nie posiadamy wolnych poko…" at bounding box center [152, 437] width 188 height 58
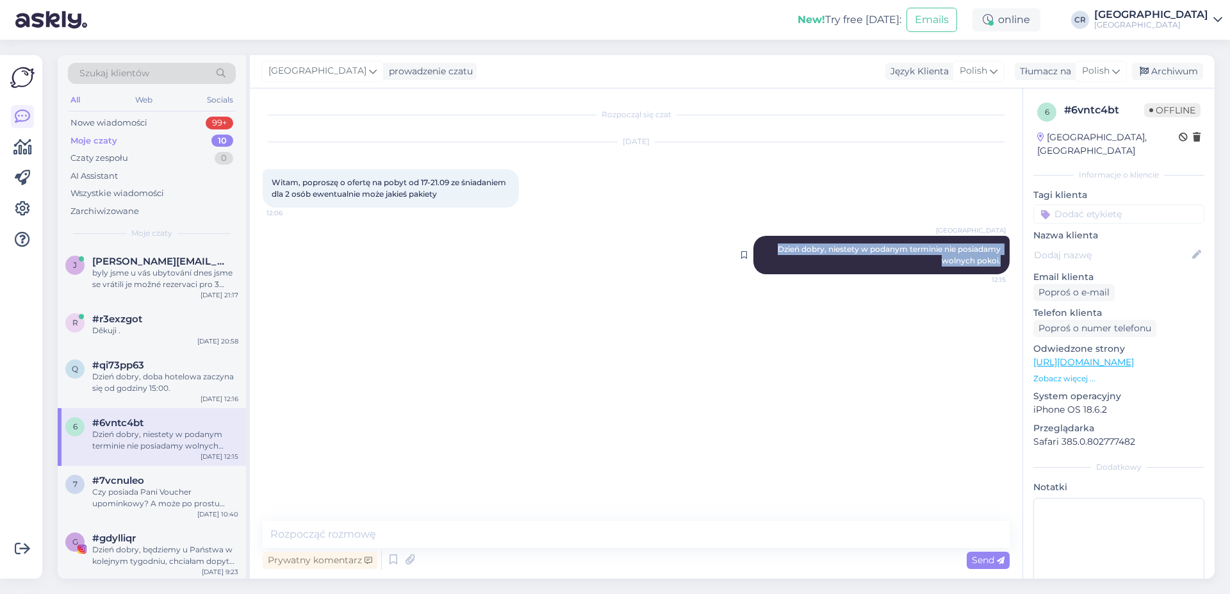
drag, startPoint x: 777, startPoint y: 248, endPoint x: 1009, endPoint y: 269, distance: 233.6
click at [1009, 269] on div "[GEOGRAPHIC_DATA] Dzień dobry, niestety w podanym terminie nie posiadamy wolnyc…" at bounding box center [882, 255] width 256 height 38
copy span "Dzień dobry, niestety w podanym terminie nie posiadamy wolnych pokoi."
click at [185, 277] on div "byly jsme u vás ubytování dnes jsme se vrátili je možné rezervaci pro 3 dospělé…" at bounding box center [165, 278] width 146 height 23
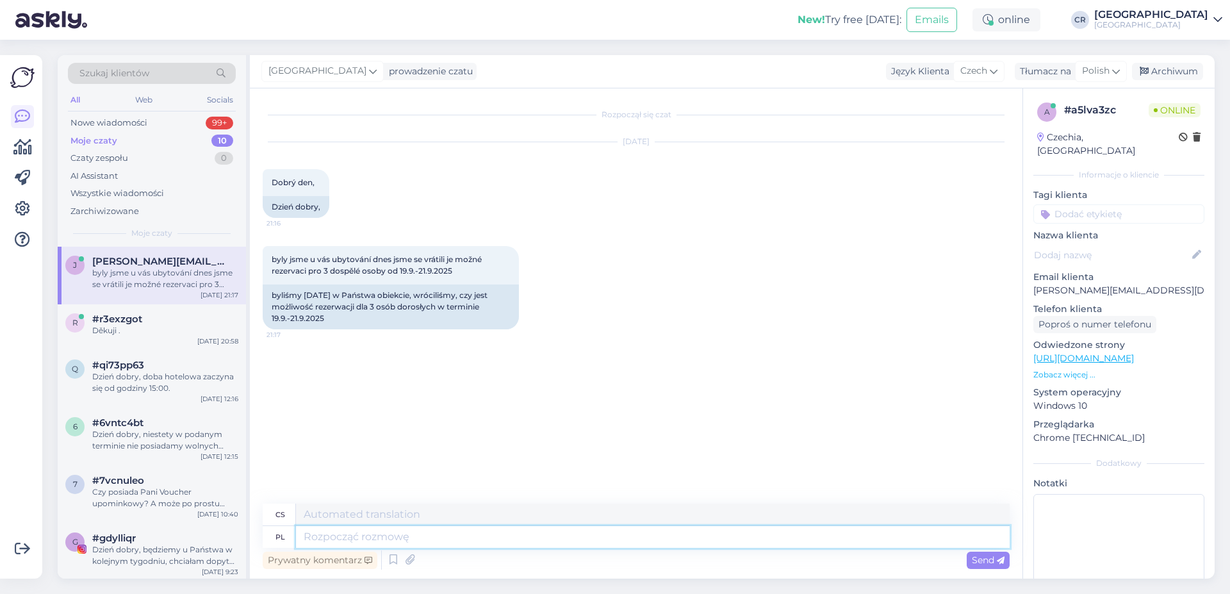
click at [380, 542] on textarea at bounding box center [653, 537] width 714 height 22
paste textarea "Dzień dobry, niestety w podanym terminie nie posiadamy wolnych pokoi."
type textarea "Dzień dobry, niestety w podanym terminie nie posiadamy wolnych pokoi."
type textarea "Dobré ráno, bohužel nemáme v uvedeném termínu žádné volné pokoje."
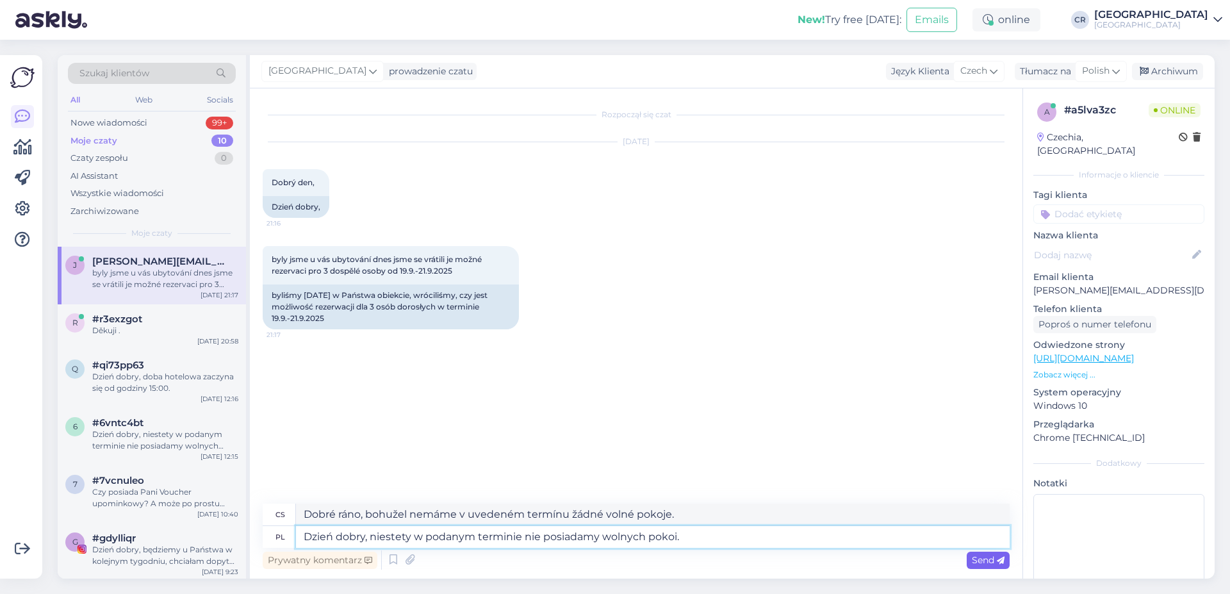
type textarea "Dzień dobry, niestety w podanym terminie nie posiadamy wolnych pokoi."
click at [979, 554] on div "Send" at bounding box center [988, 560] width 43 height 17
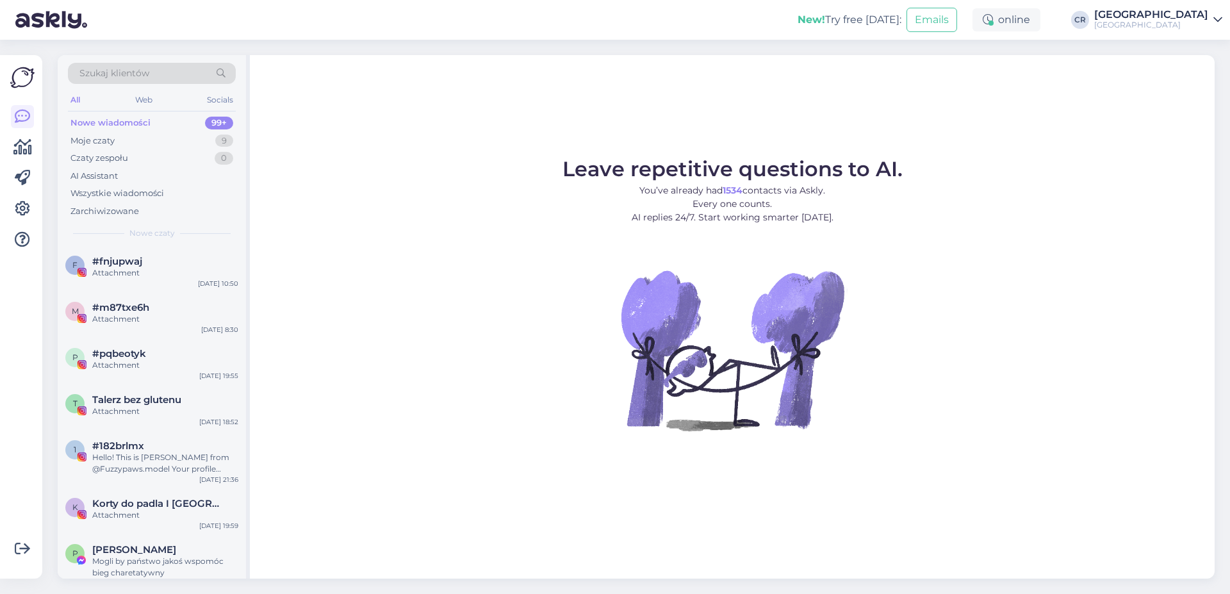
click at [440, 311] on figure "Leave repetitive questions to AI. You’ve already had 1534 contacts via Askly. E…" at bounding box center [732, 312] width 942 height 306
